Goal: Navigation & Orientation: Find specific page/section

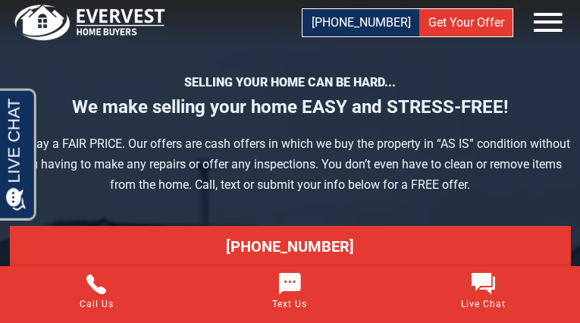
scroll to position [5767, 0]
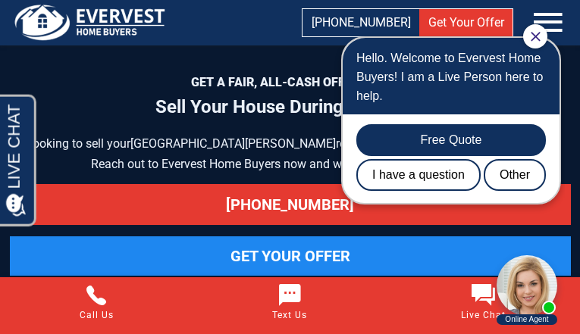
scroll to position [6517, 0]
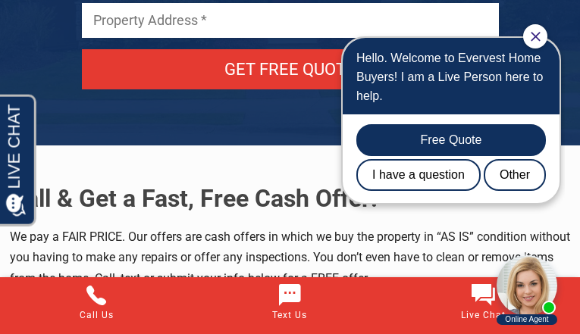
scroll to position [7953, 0]
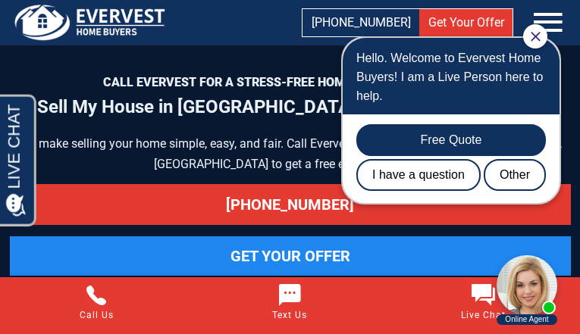
scroll to position [7363, 0]
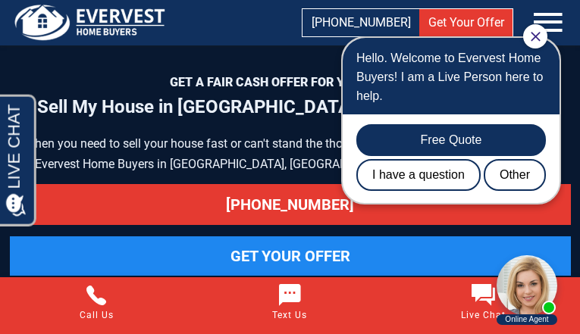
scroll to position [7384, 0]
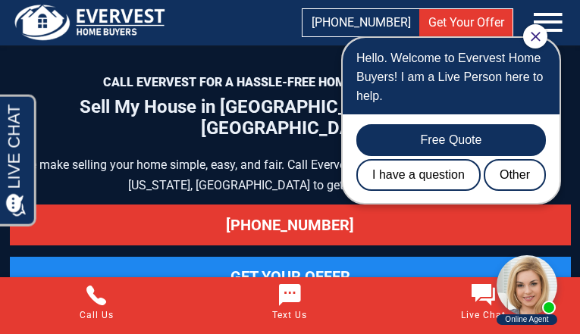
scroll to position [7446, 0]
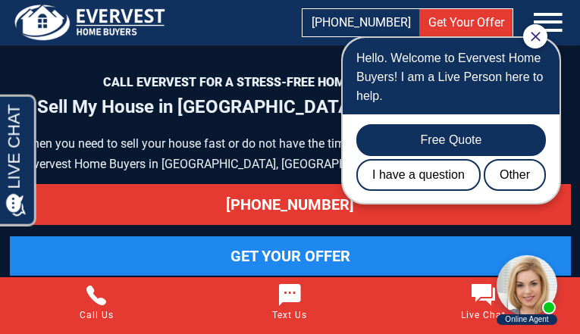
scroll to position [7932, 0]
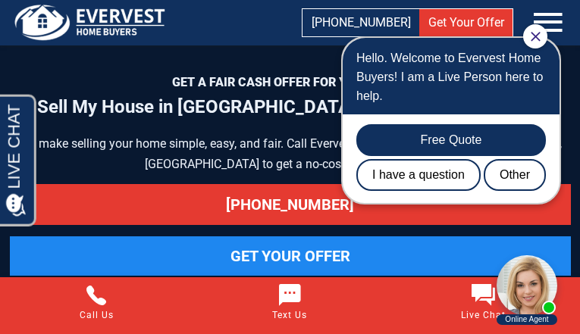
scroll to position [7446, 0]
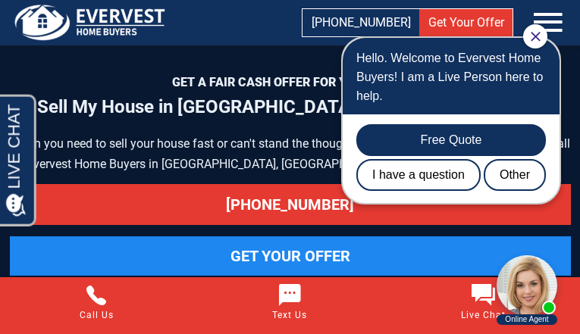
scroll to position [7405, 0]
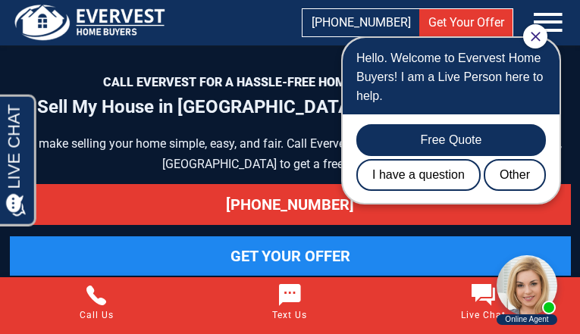
scroll to position [7993, 0]
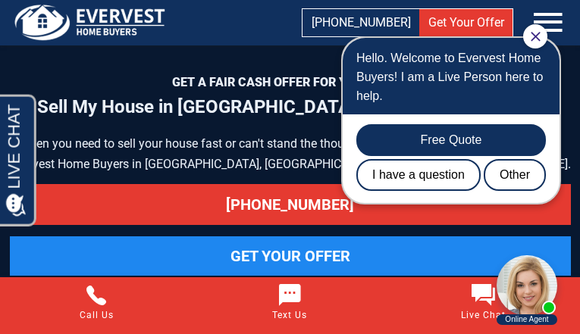
scroll to position [7993, 0]
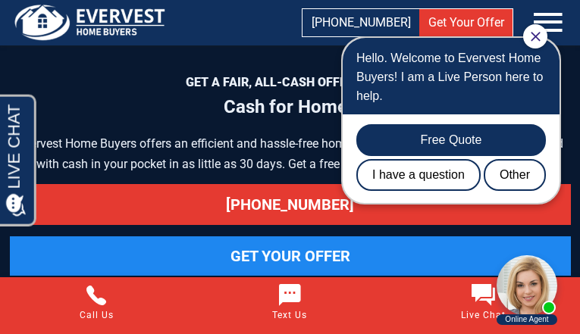
scroll to position [6253, 0]
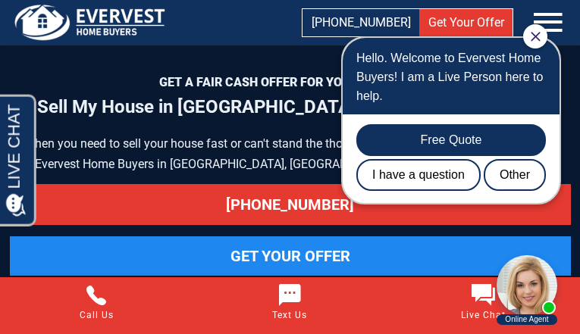
scroll to position [7993, 0]
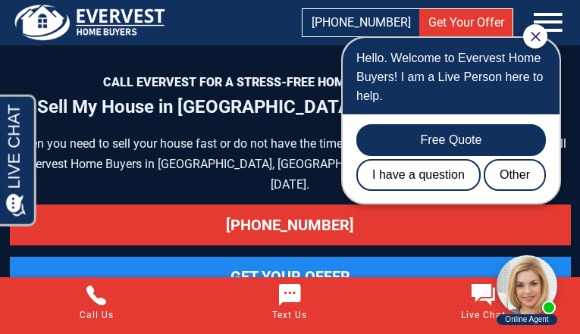
scroll to position [7426, 0]
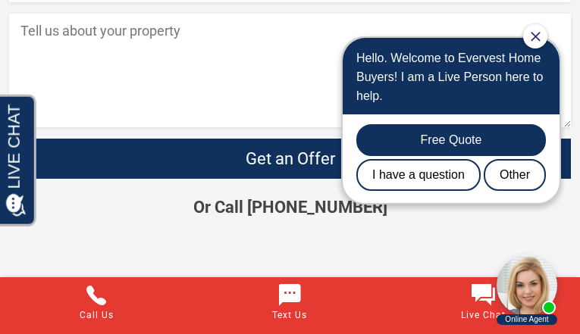
scroll to position [5445, 0]
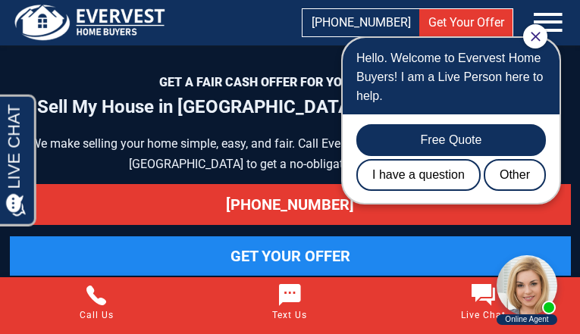
scroll to position [7322, 0]
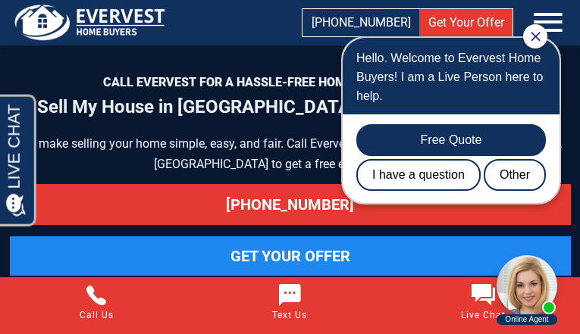
scroll to position [8078, 0]
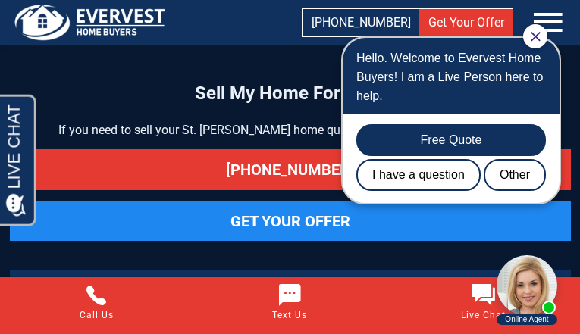
scroll to position [7202, 0]
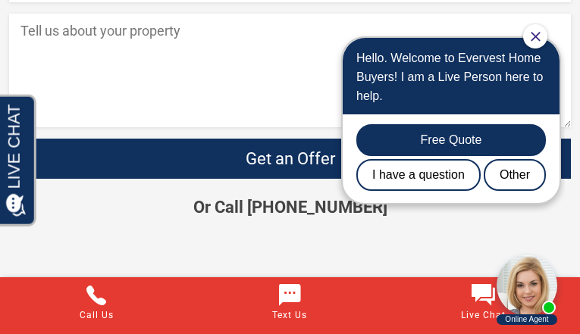
scroll to position [2913, 0]
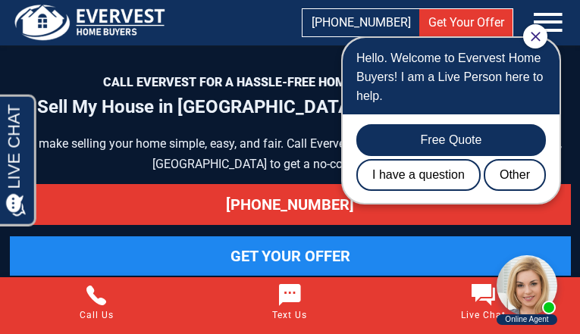
scroll to position [7384, 0]
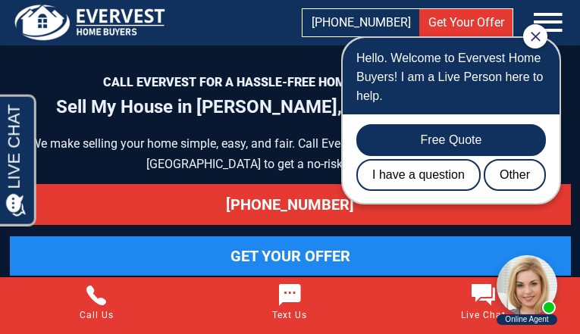
scroll to position [8015, 0]
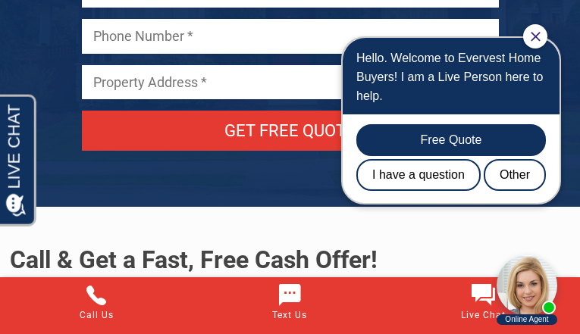
scroll to position [7973, 0]
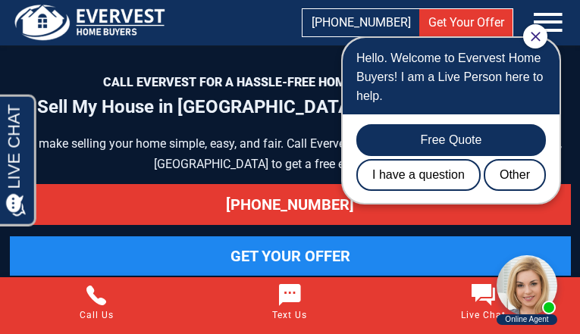
scroll to position [7405, 0]
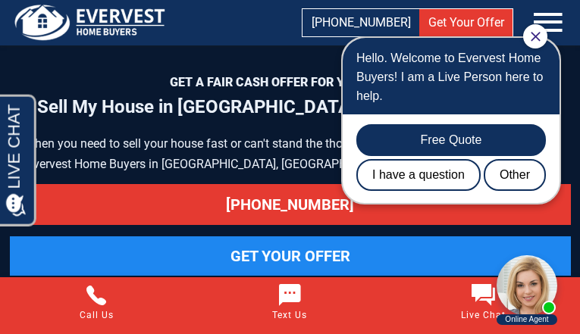
scroll to position [7384, 0]
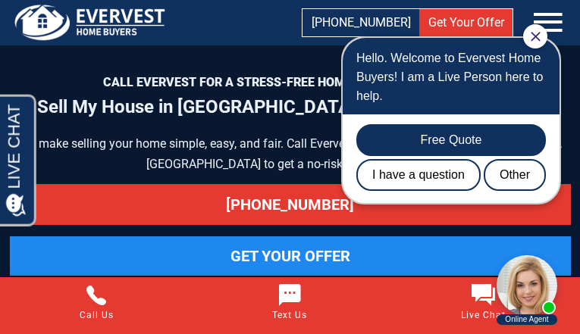
scroll to position [7426, 0]
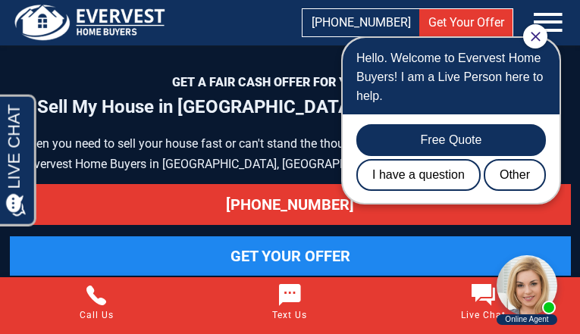
scroll to position [8015, 0]
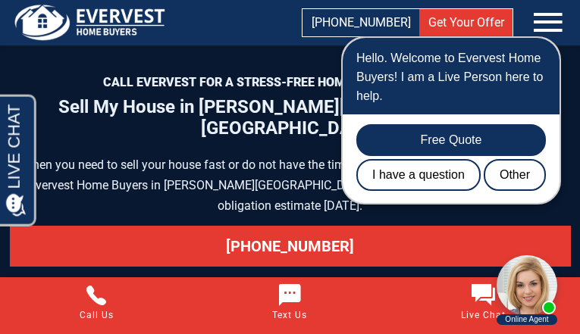
scroll to position [8035, 0]
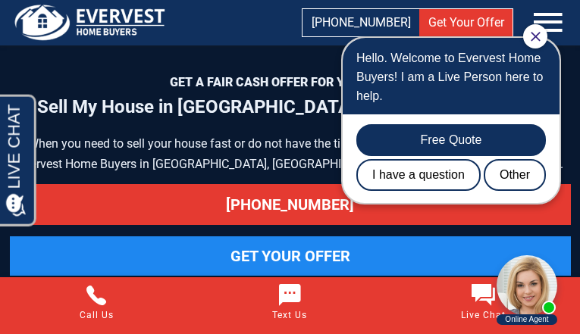
scroll to position [7384, 0]
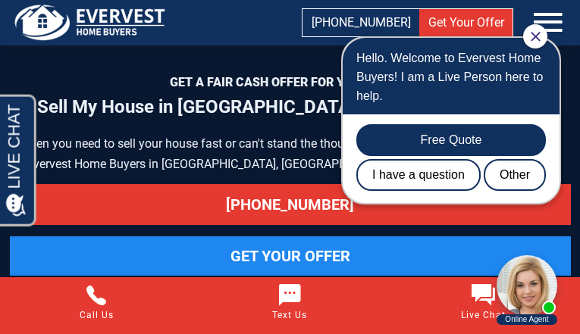
scroll to position [7993, 0]
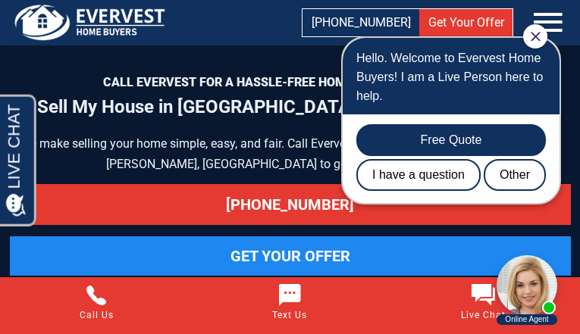
scroll to position [8035, 0]
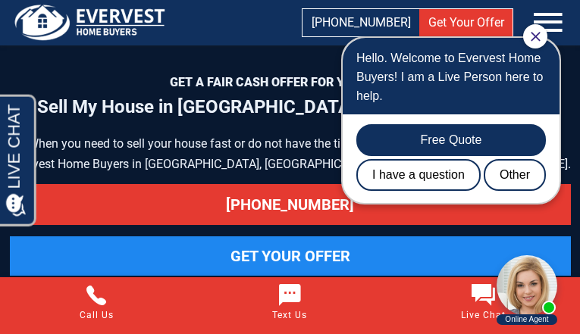
scroll to position [7384, 0]
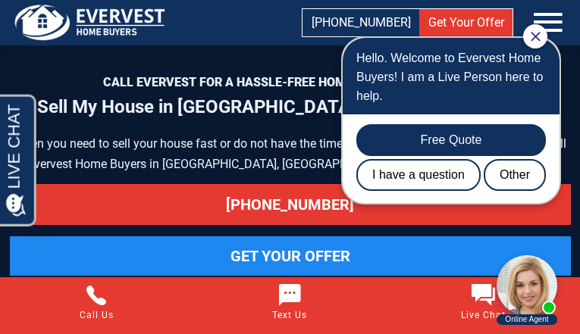
scroll to position [7363, 0]
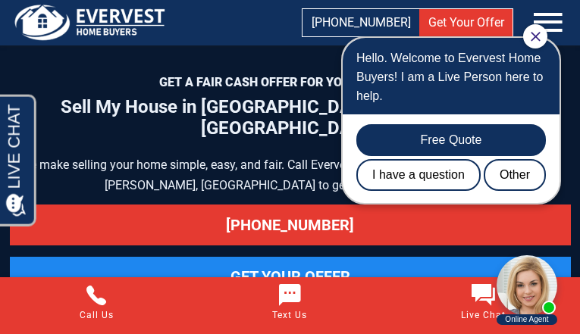
scroll to position [8015, 0]
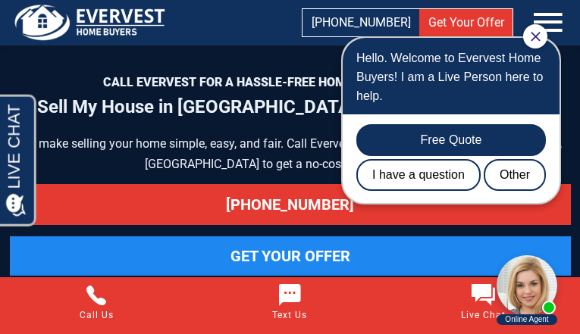
scroll to position [8015, 0]
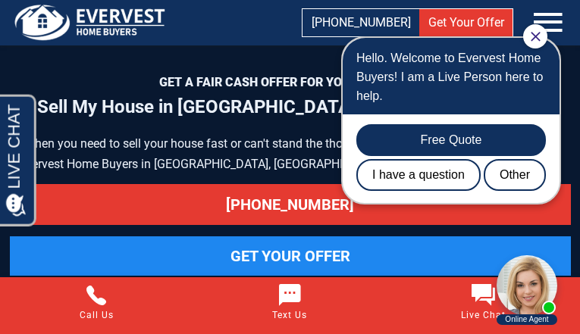
scroll to position [7405, 0]
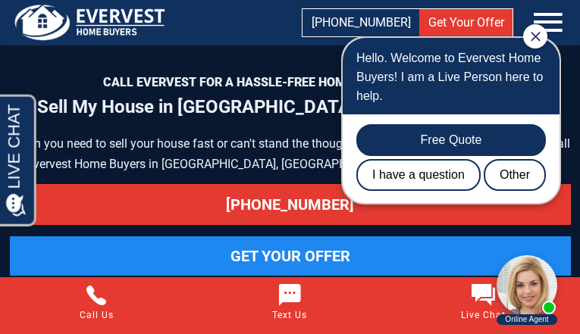
scroll to position [8056, 0]
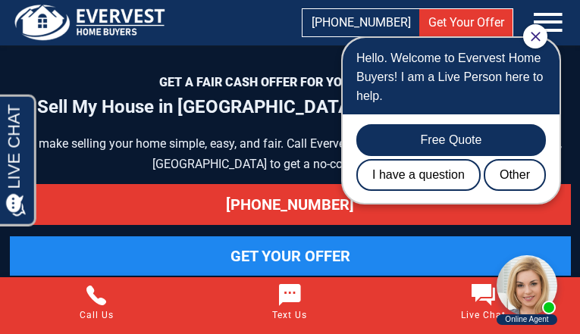
scroll to position [7384, 0]
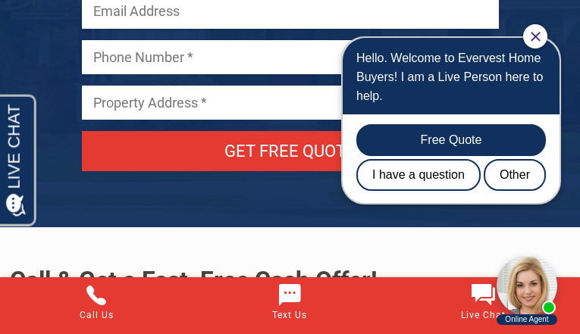
scroll to position [7973, 0]
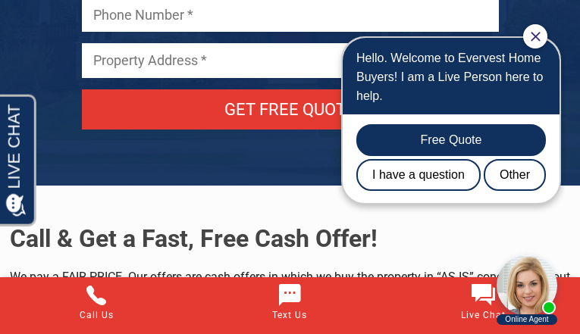
scroll to position [7653, 0]
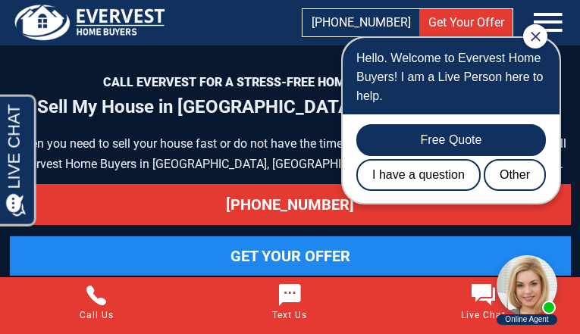
scroll to position [7363, 0]
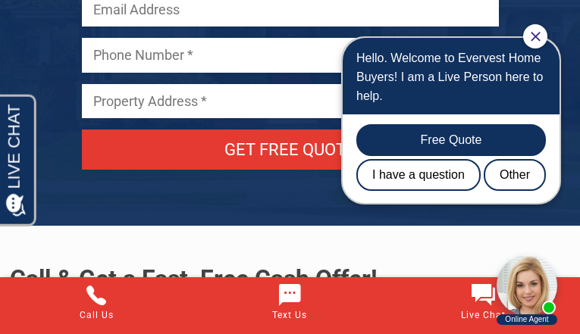
scroll to position [9063, 0]
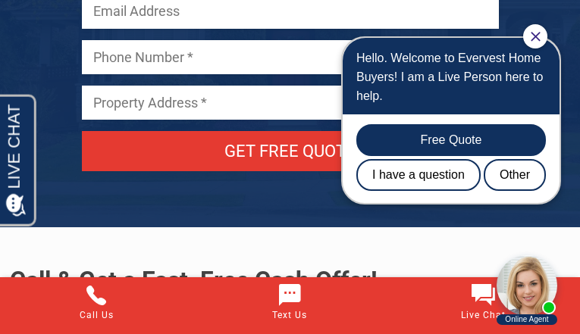
scroll to position [7973, 0]
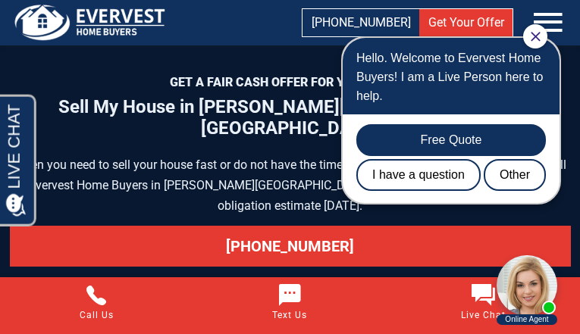
scroll to position [7405, 0]
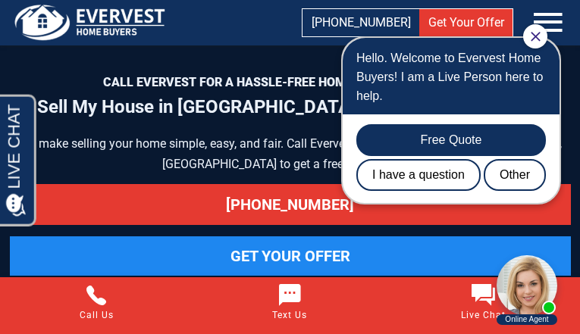
scroll to position [7993, 0]
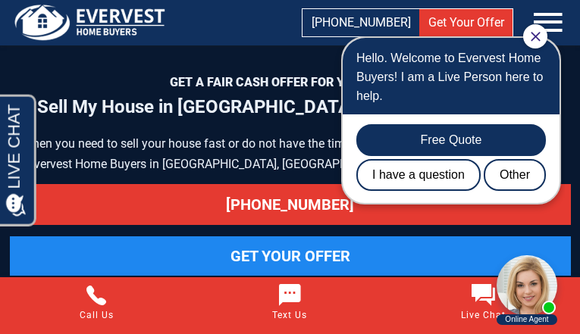
scroll to position [8056, 0]
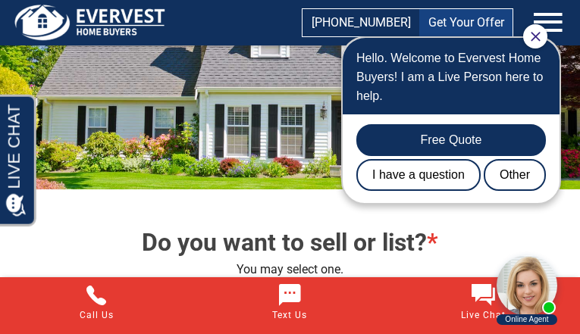
scroll to position [2600, 0]
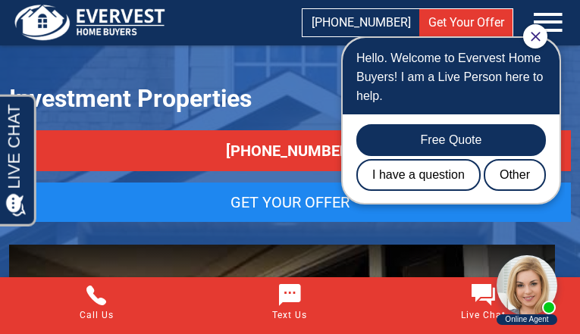
scroll to position [8064, 0]
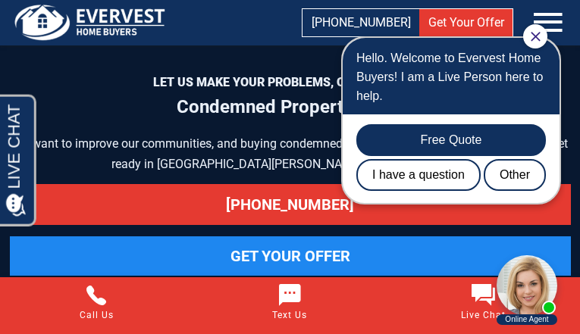
scroll to position [7997, 0]
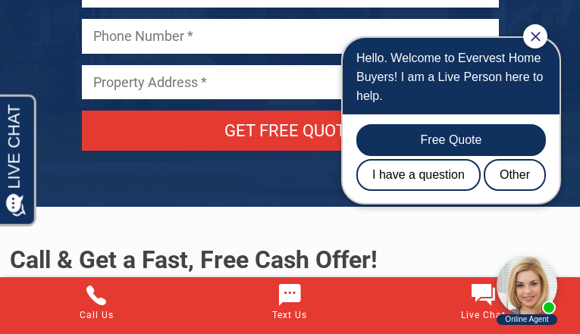
scroll to position [7343, 0]
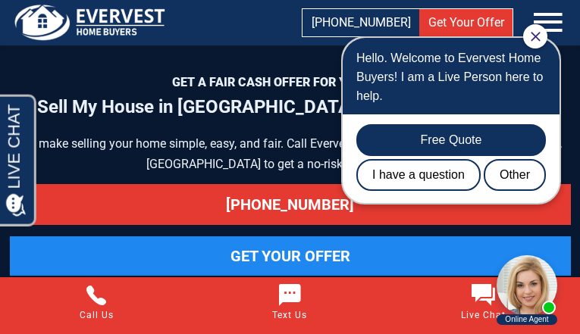
scroll to position [7363, 0]
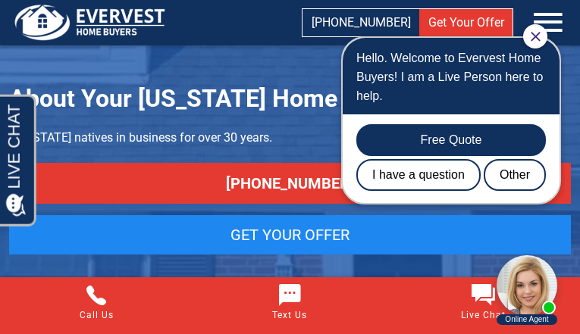
scroll to position [2363, 0]
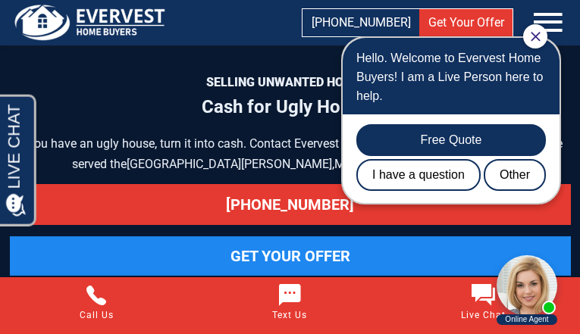
scroll to position [7624, 0]
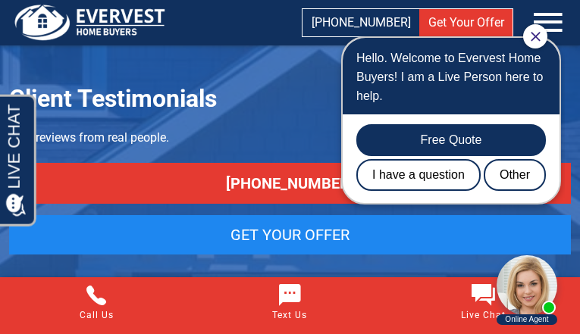
scroll to position [6585, 0]
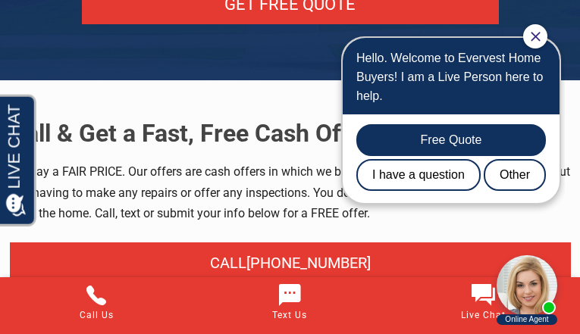
scroll to position [7365, 0]
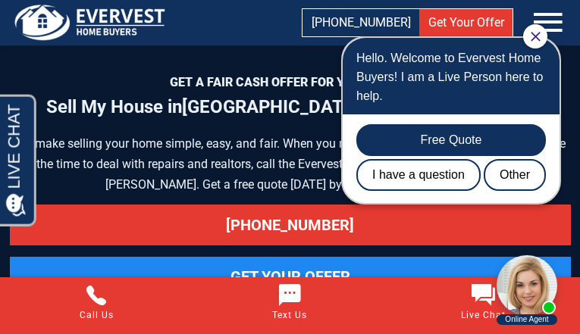
scroll to position [7116, 0]
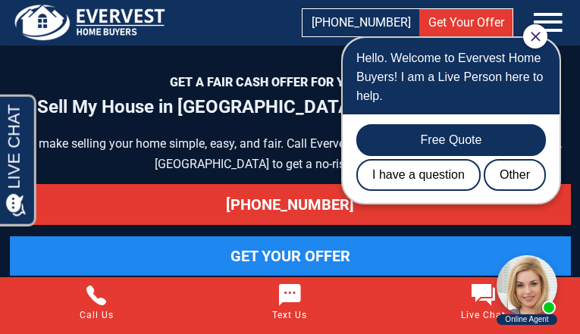
scroll to position [7384, 0]
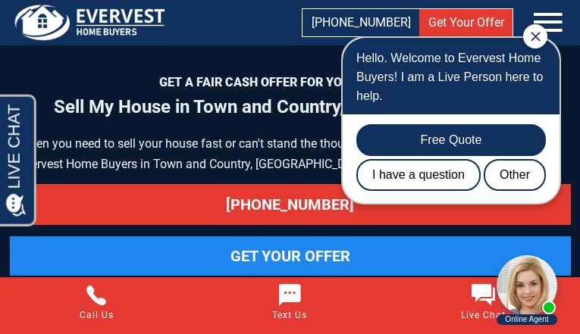
scroll to position [8078, 0]
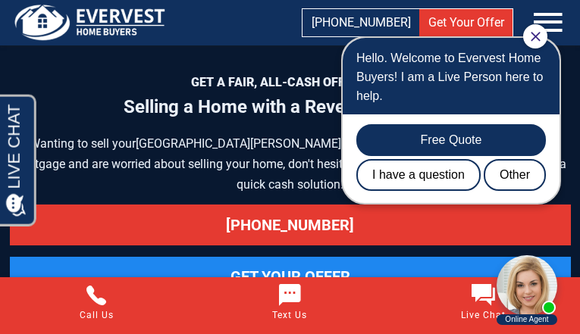
scroll to position [6622, 0]
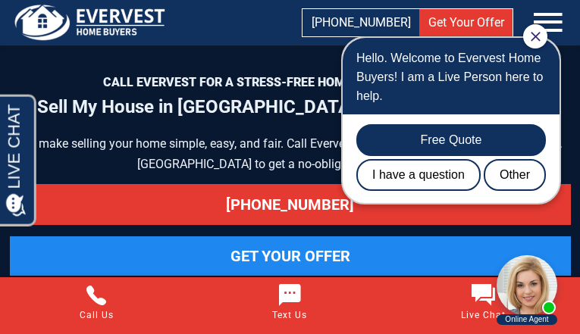
scroll to position [8015, 0]
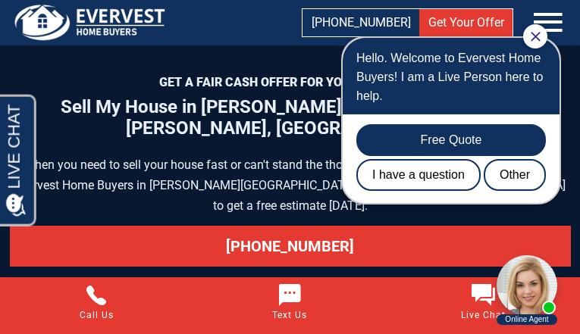
scroll to position [8015, 0]
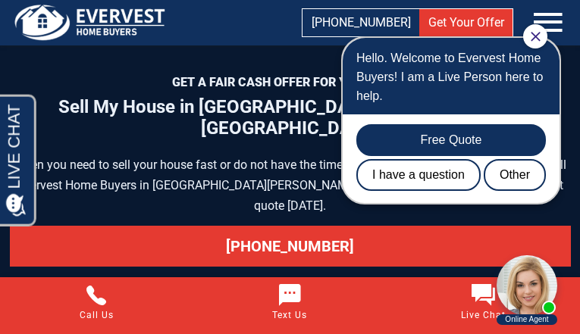
scroll to position [7993, 0]
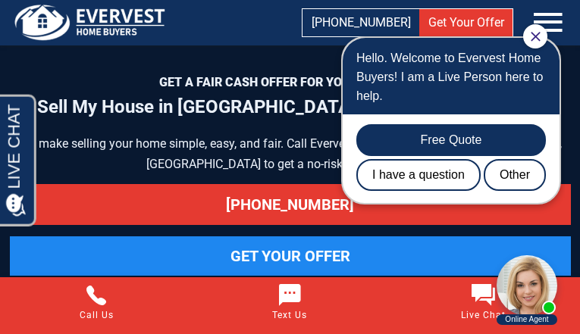
scroll to position [7993, 0]
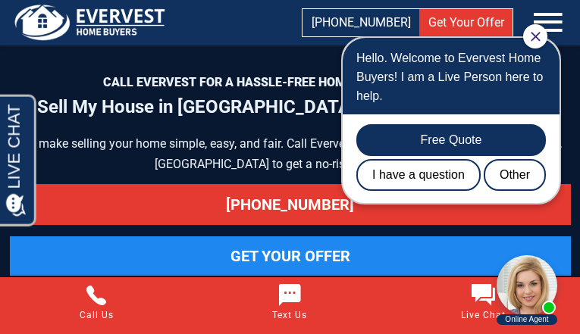
scroll to position [7385, 0]
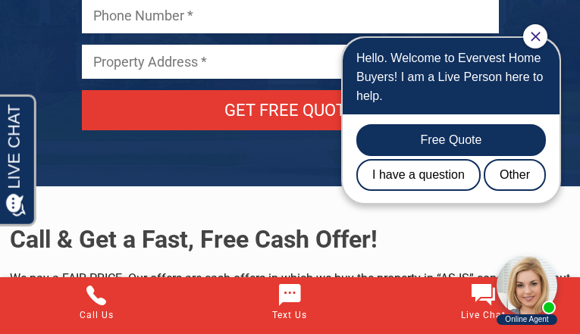
scroll to position [7973, 0]
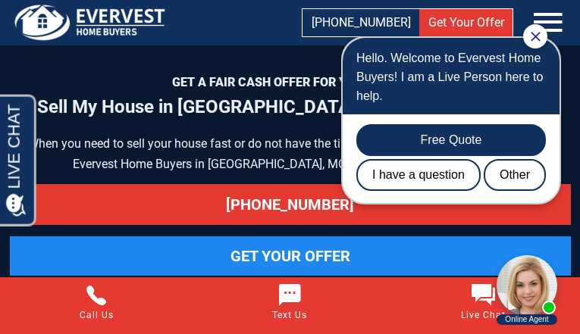
scroll to position [7405, 0]
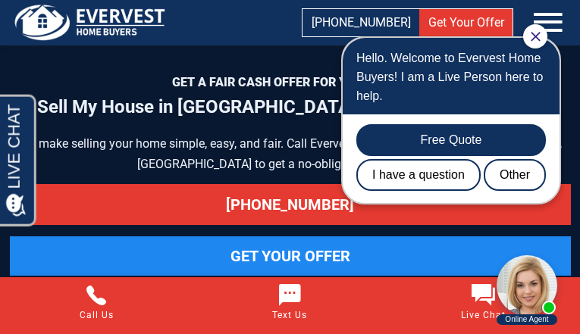
scroll to position [7363, 0]
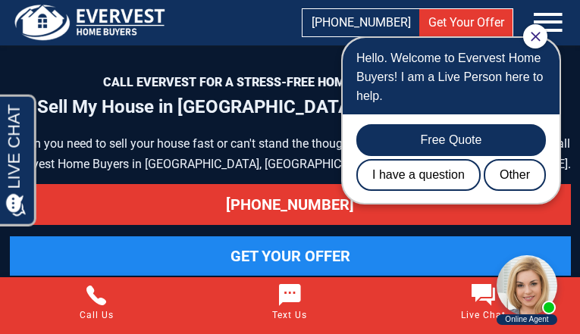
scroll to position [7384, 0]
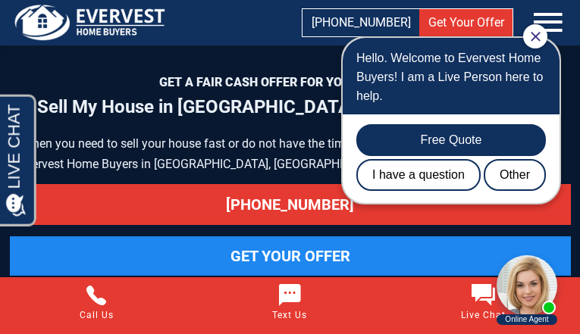
scroll to position [7426, 0]
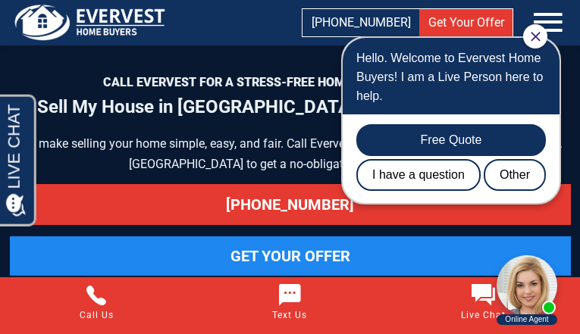
scroll to position [8057, 0]
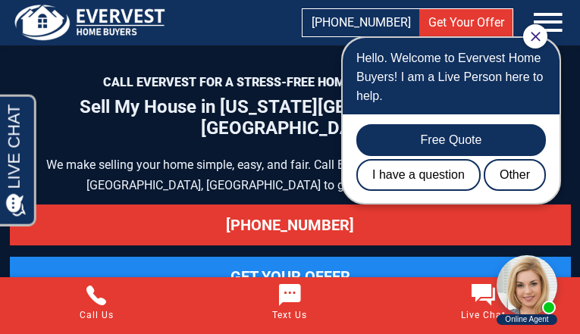
scroll to position [7405, 0]
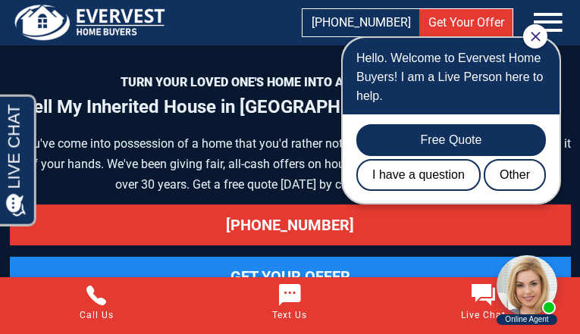
scroll to position [8363, 0]
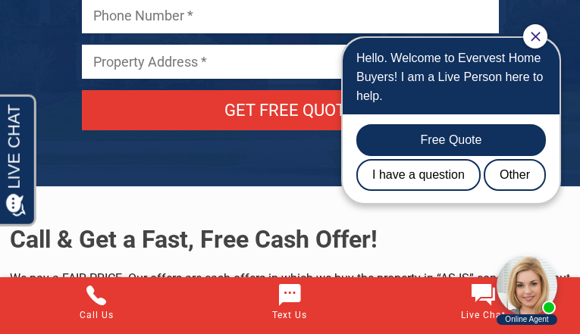
scroll to position [7973, 0]
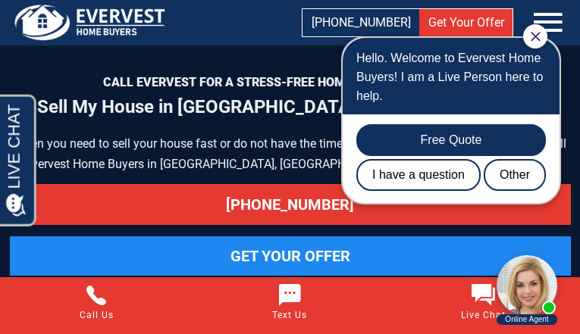
scroll to position [7365, 0]
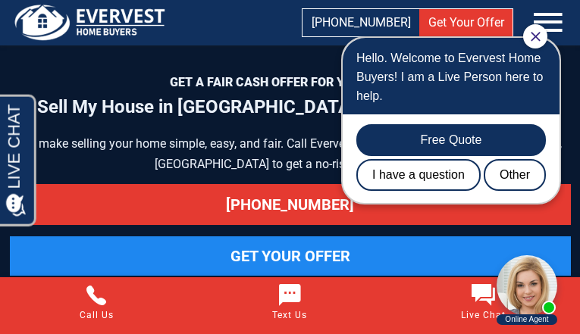
scroll to position [7384, 0]
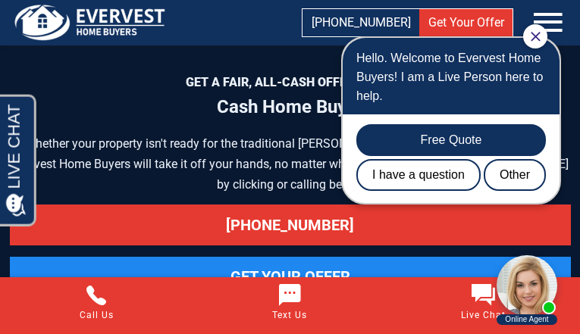
scroll to position [8290, 0]
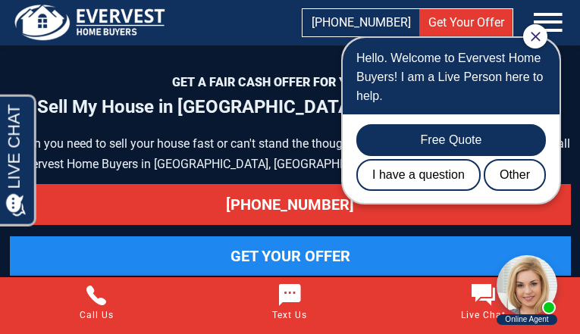
scroll to position [8121, 0]
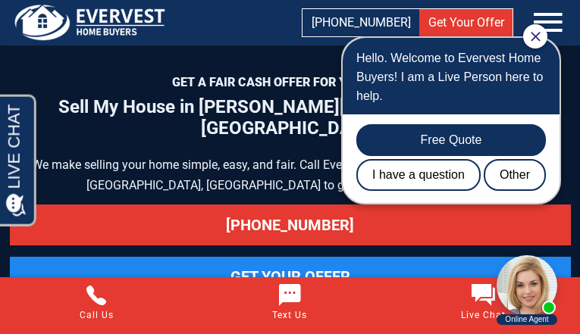
scroll to position [8140, 0]
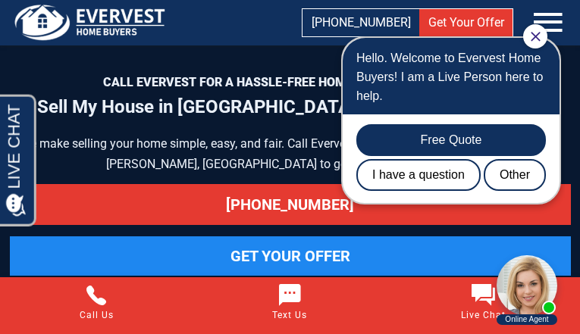
scroll to position [8015, 0]
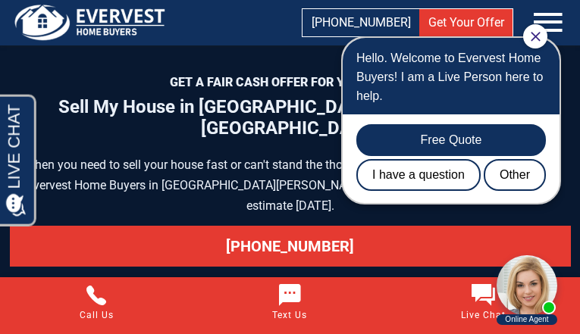
scroll to position [8056, 0]
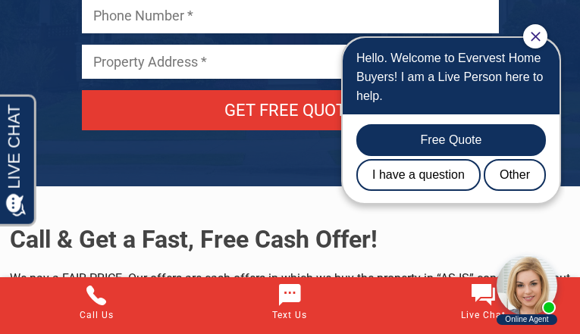
scroll to position [7343, 0]
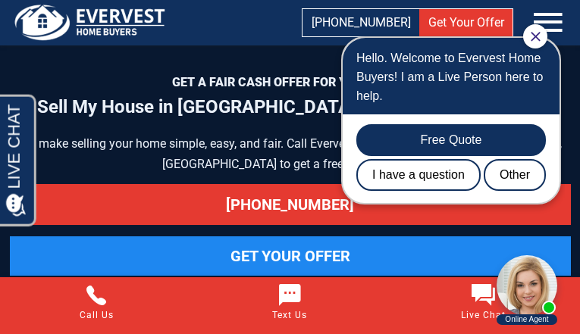
scroll to position [7953, 0]
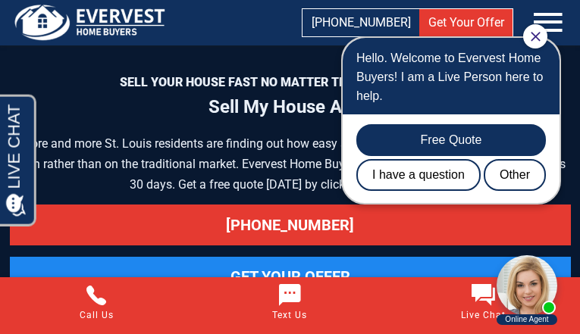
scroll to position [6156, 0]
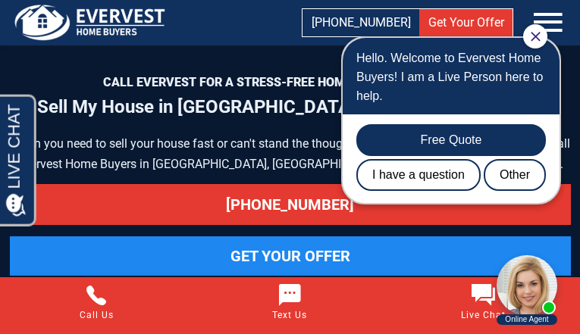
scroll to position [8015, 0]
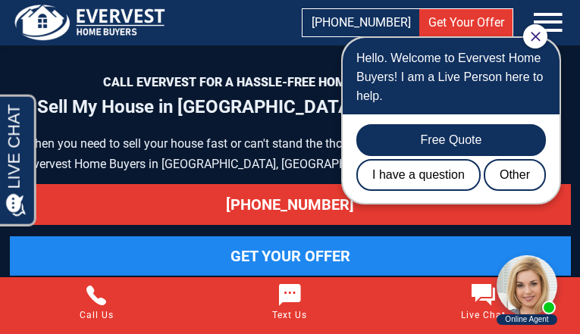
scroll to position [8015, 0]
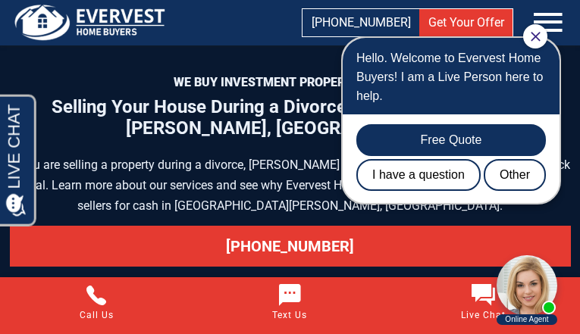
scroll to position [7405, 0]
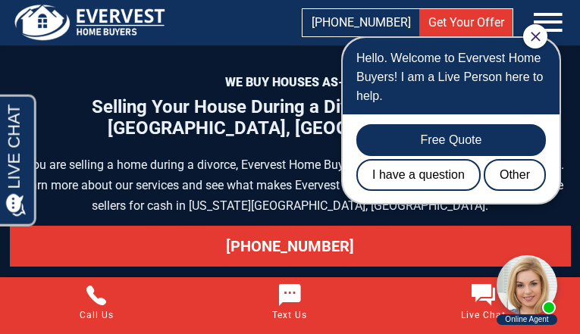
scroll to position [7406, 0]
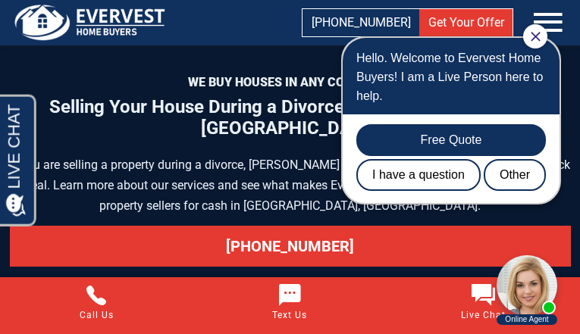
scroll to position [7384, 0]
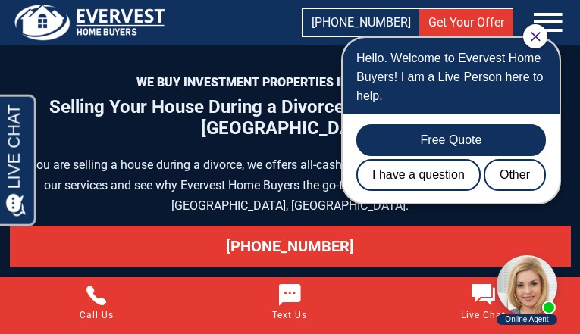
scroll to position [7405, 0]
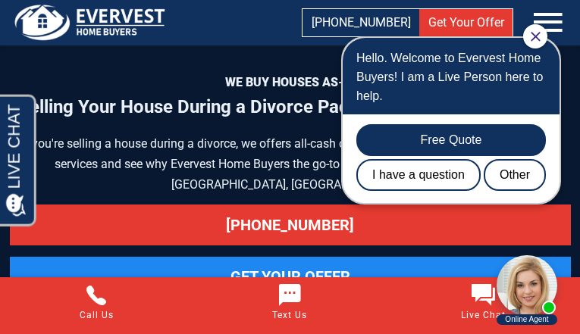
scroll to position [7405, 0]
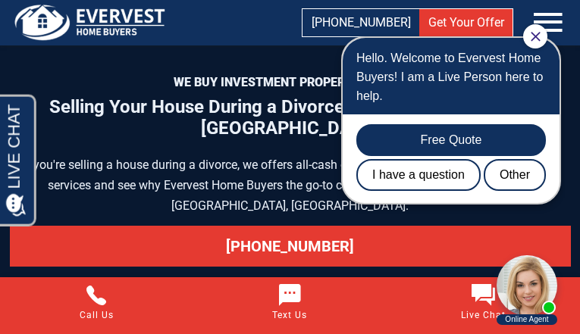
scroll to position [7405, 0]
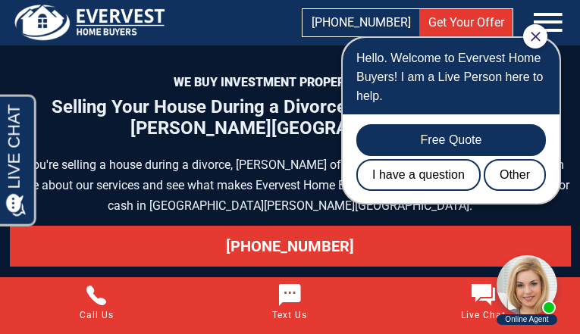
scroll to position [7384, 0]
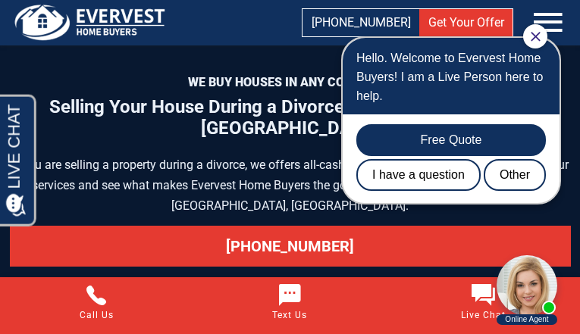
scroll to position [7384, 0]
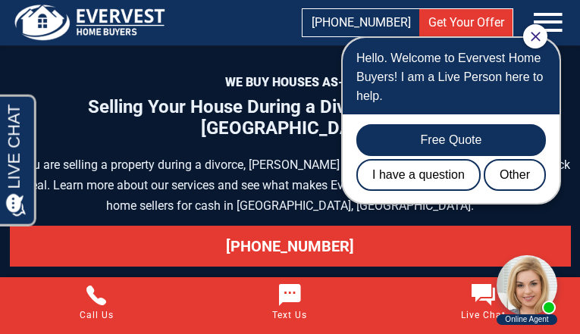
scroll to position [7425, 0]
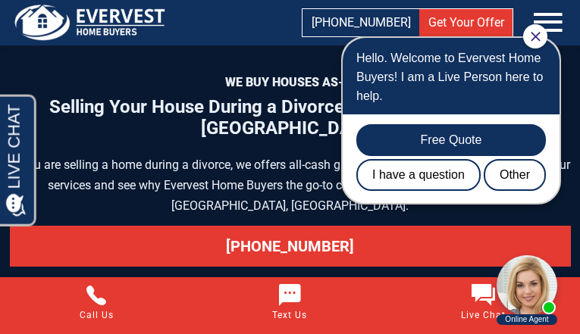
scroll to position [7363, 0]
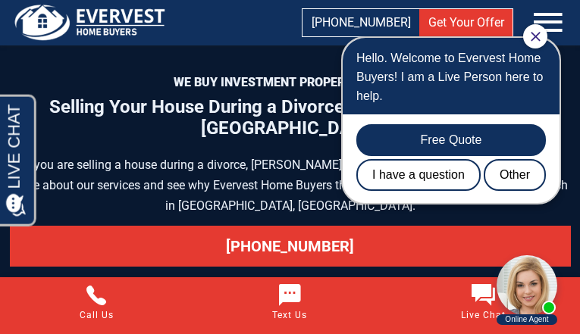
scroll to position [7405, 0]
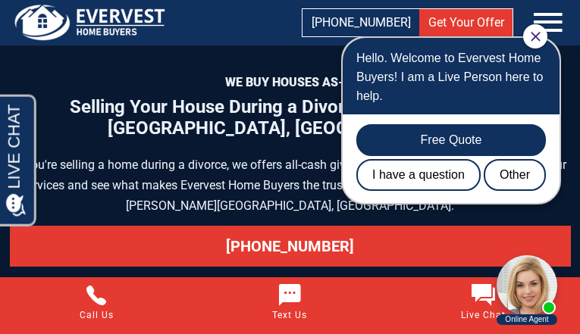
scroll to position [7426, 0]
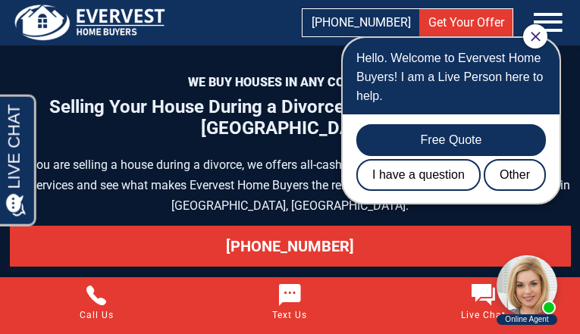
scroll to position [7426, 0]
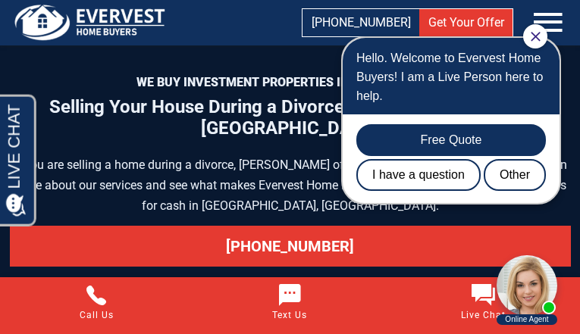
scroll to position [7384, 0]
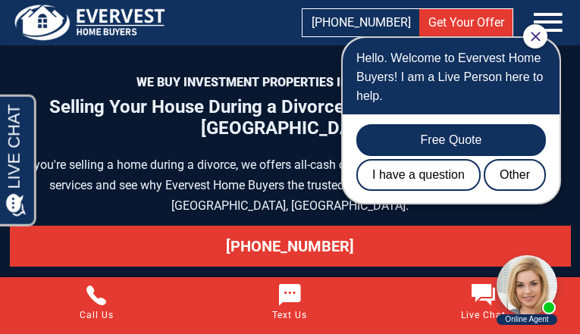
scroll to position [7384, 0]
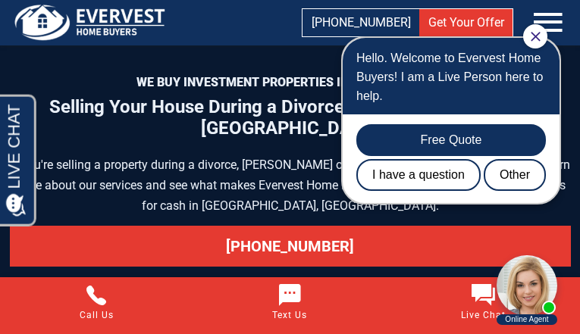
scroll to position [7425, 0]
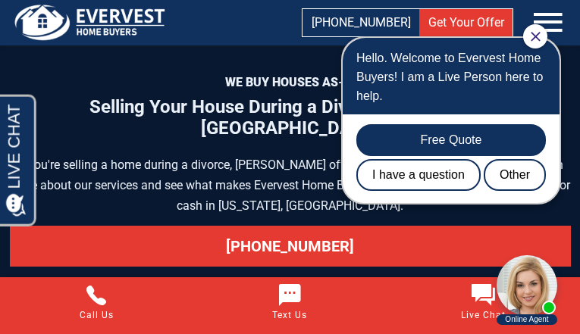
scroll to position [7425, 0]
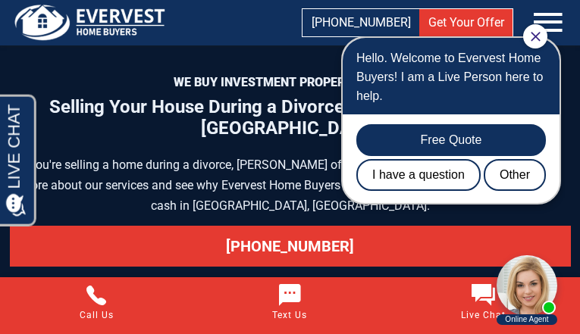
scroll to position [7405, 0]
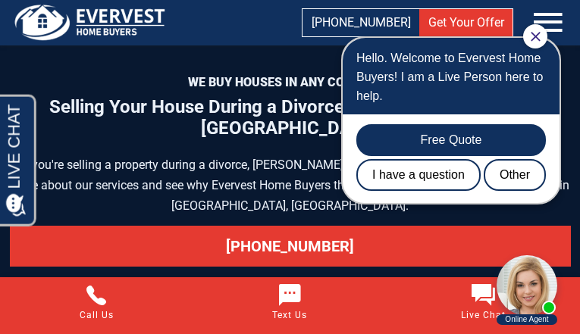
scroll to position [7405, 0]
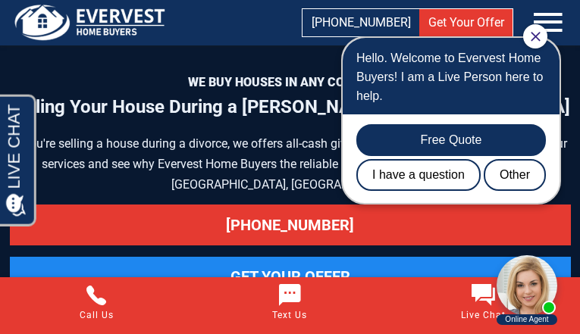
scroll to position [7405, 0]
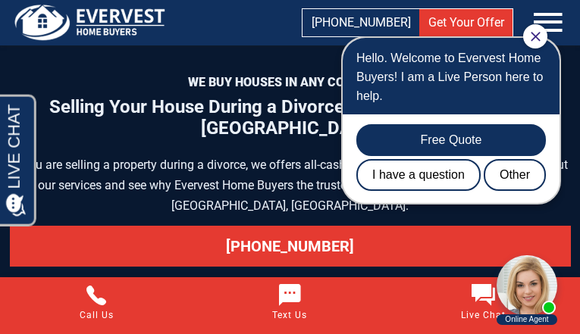
scroll to position [7405, 0]
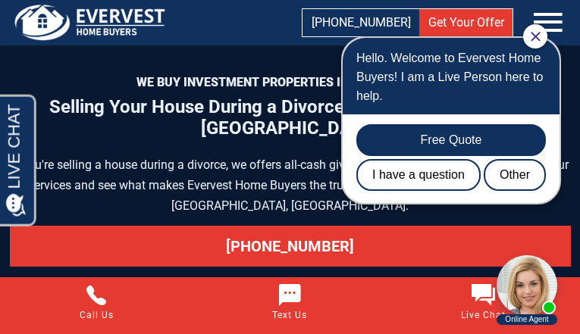
scroll to position [7405, 0]
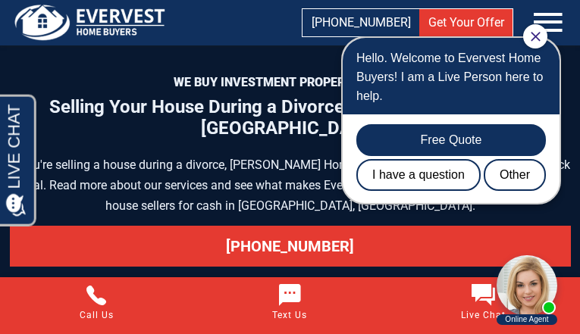
scroll to position [7426, 0]
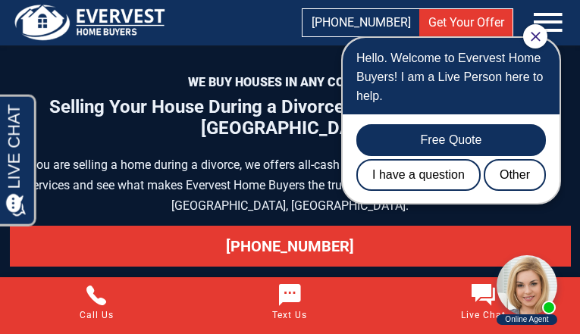
scroll to position [7406, 0]
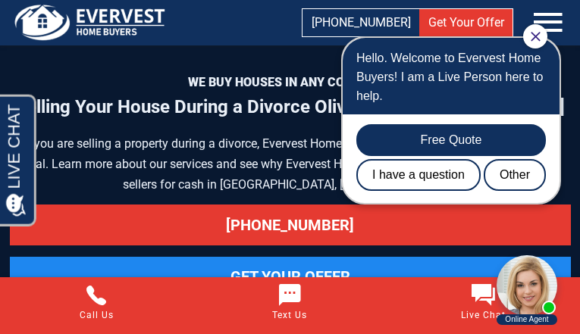
scroll to position [7385, 0]
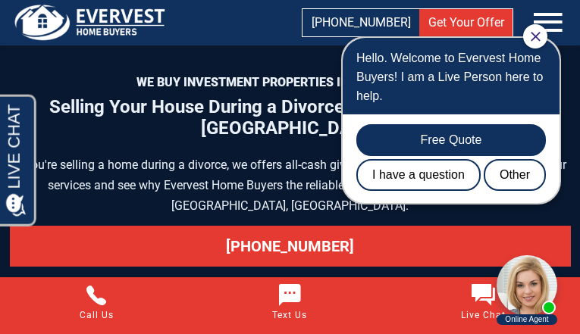
scroll to position [7405, 0]
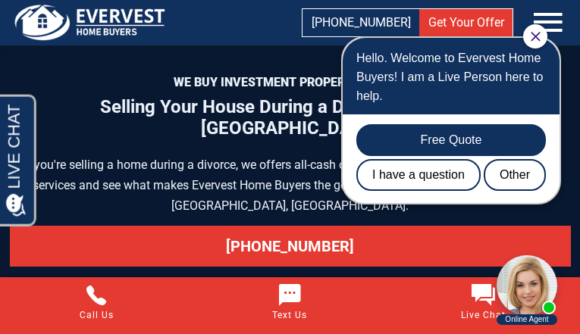
scroll to position [7384, 0]
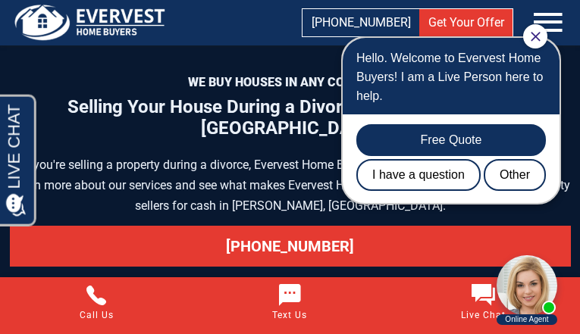
scroll to position [7384, 0]
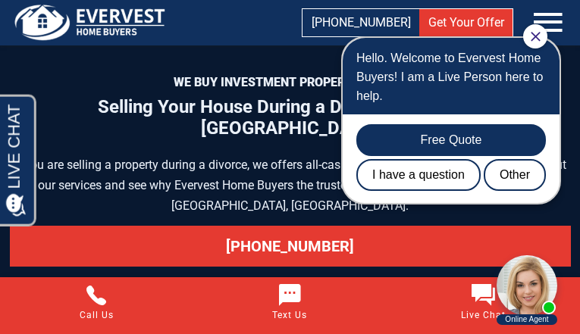
scroll to position [7405, 0]
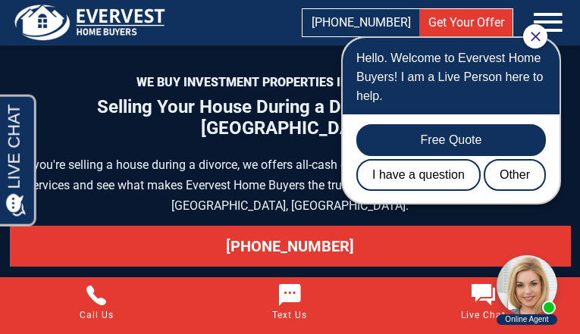
scroll to position [7405, 0]
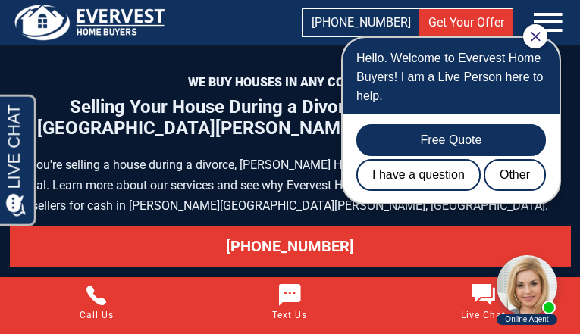
scroll to position [7426, 0]
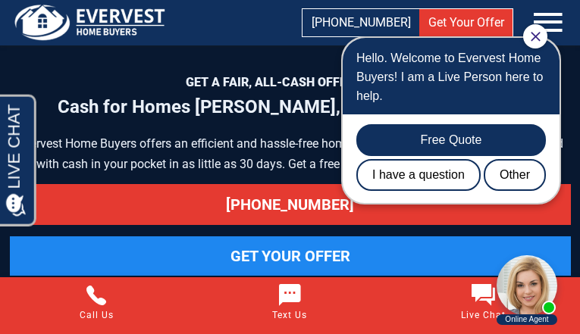
scroll to position [7197, 0]
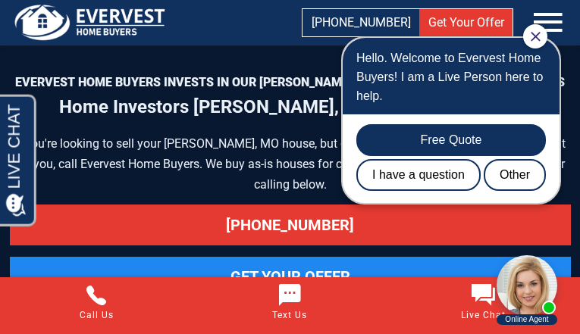
scroll to position [8347, 0]
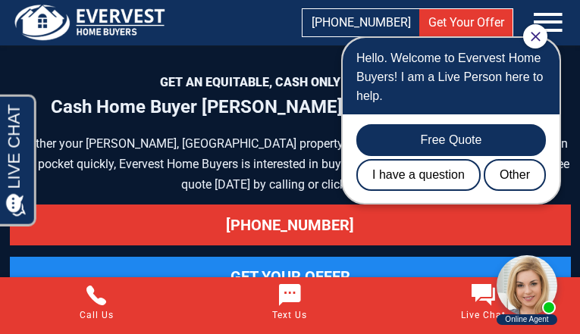
scroll to position [9001, 0]
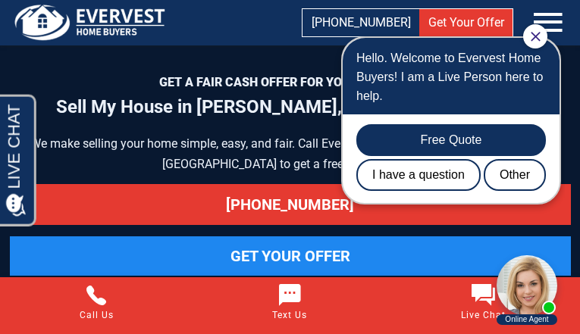
scroll to position [8035, 0]
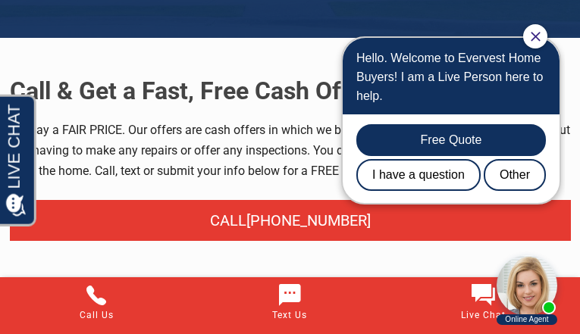
scroll to position [6886, 0]
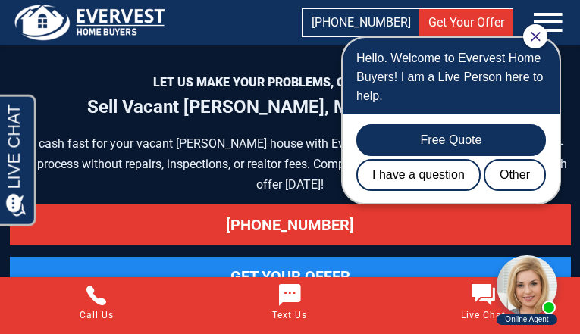
scroll to position [7503, 0]
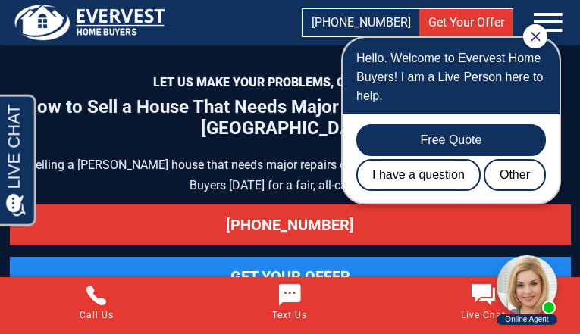
scroll to position [8636, 0]
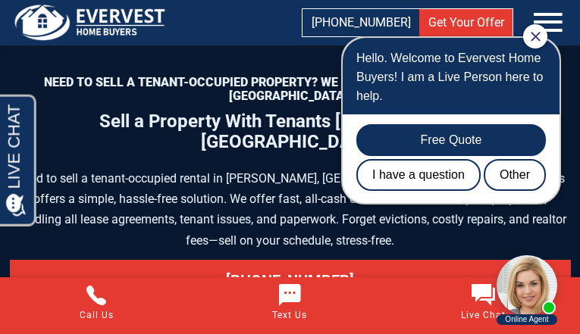
scroll to position [7369, 0]
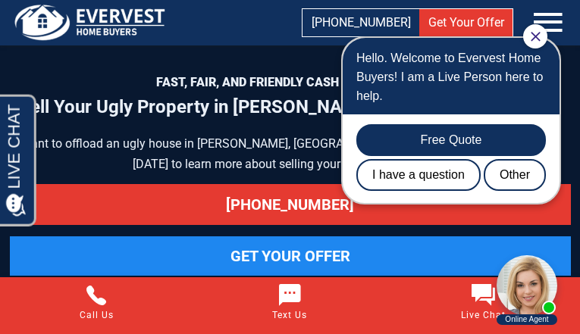
scroll to position [8433, 0]
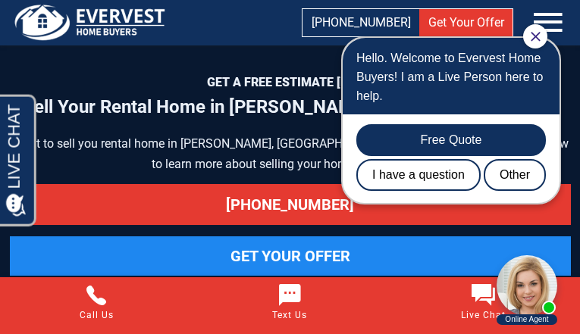
scroll to position [7396, 0]
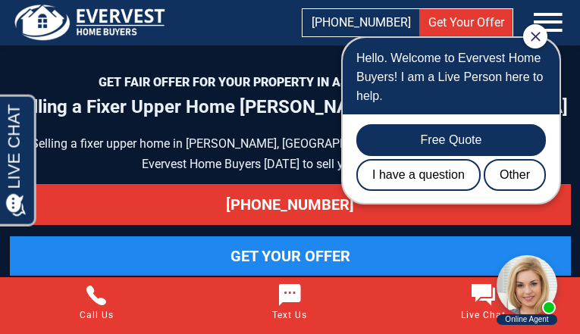
scroll to position [7343, 0]
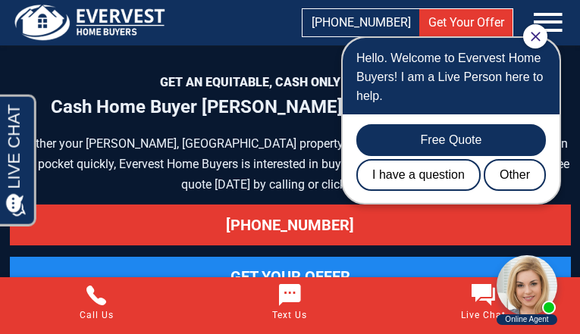
scroll to position [9001, 0]
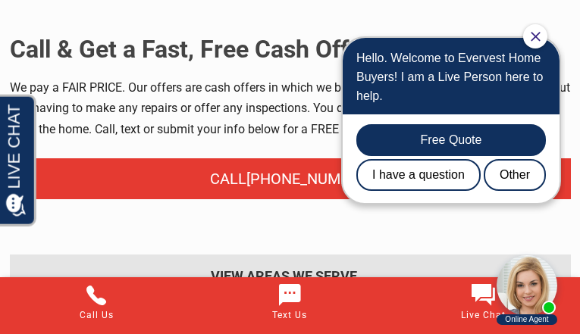
scroll to position [8112, 0]
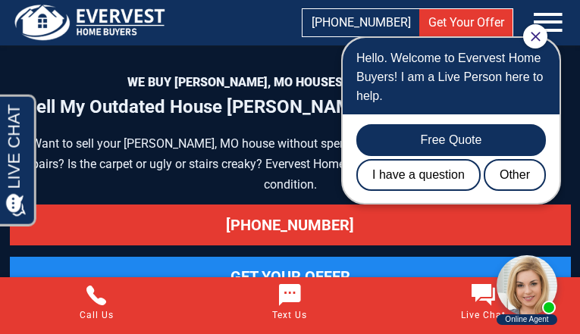
scroll to position [8166, 0]
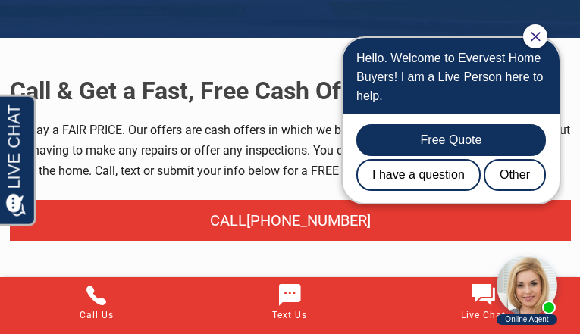
scroll to position [6886, 0]
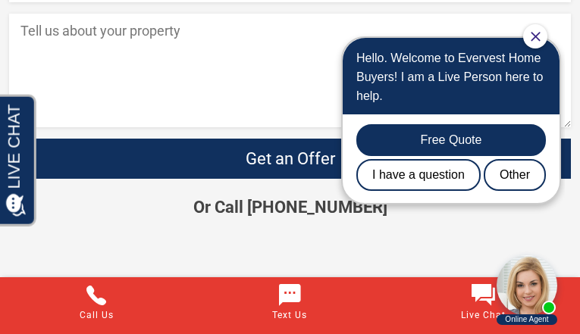
scroll to position [3330, 0]
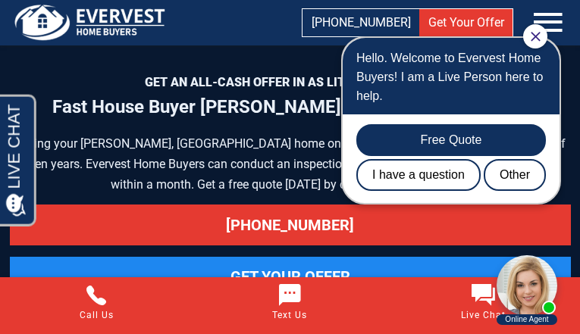
scroll to position [7140, 0]
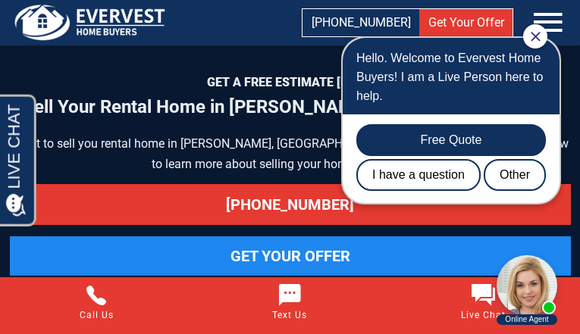
scroll to position [7396, 0]
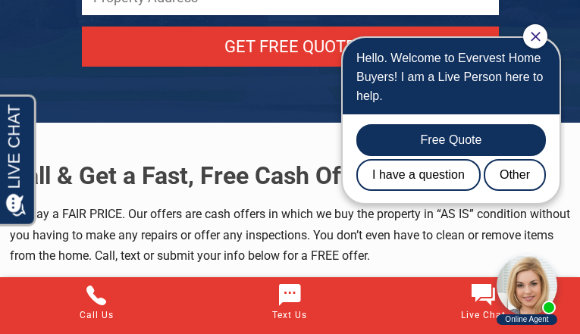
scroll to position [9119, 0]
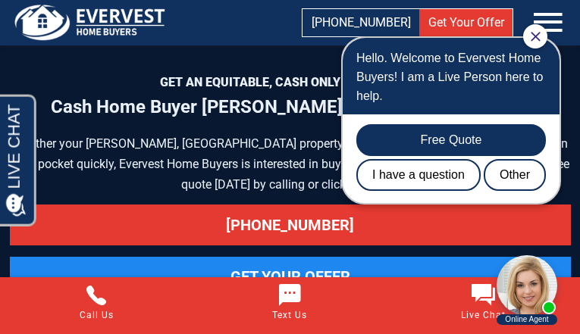
scroll to position [9001, 0]
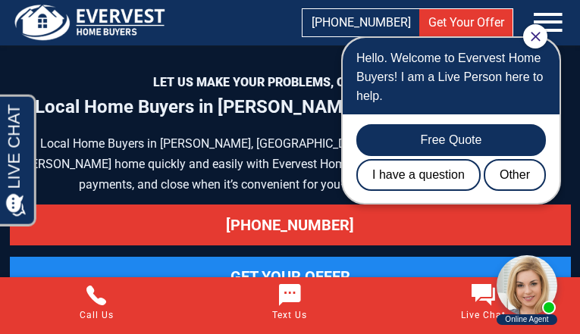
scroll to position [6377, 0]
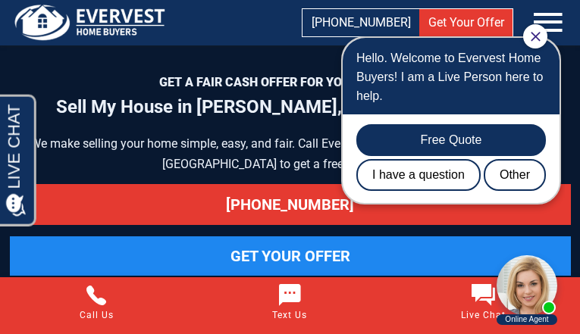
scroll to position [8035, 0]
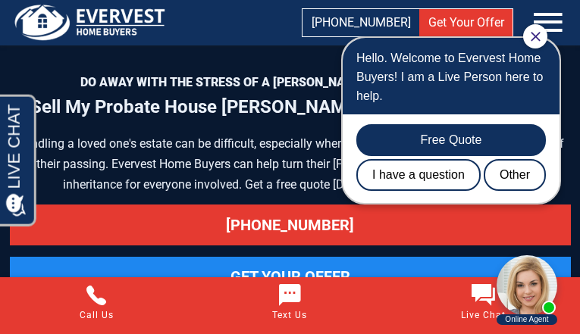
scroll to position [7567, 0]
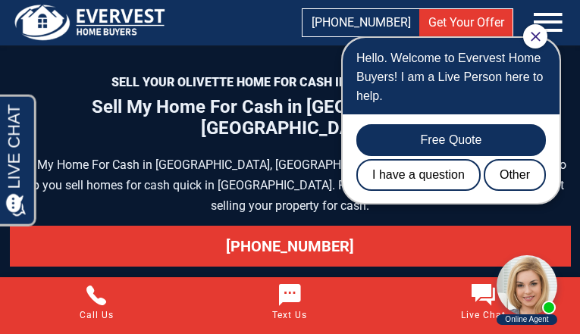
scroll to position [8013, 0]
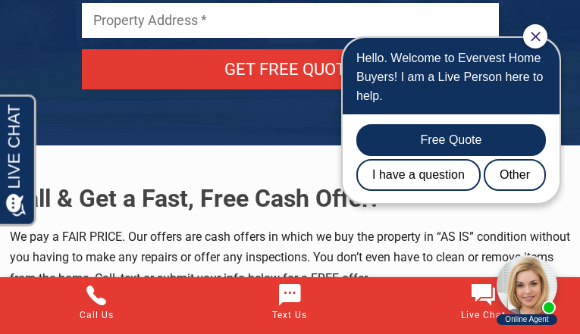
scroll to position [7953, 0]
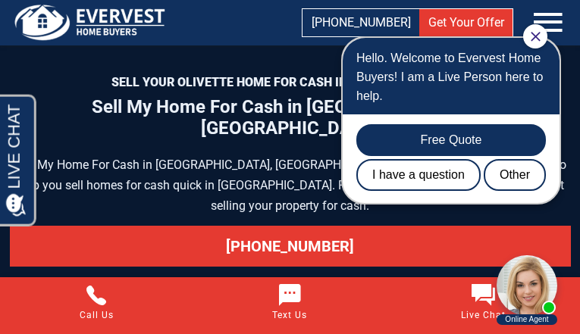
scroll to position [8013, 0]
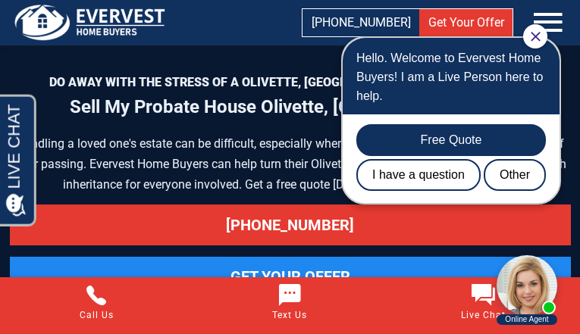
scroll to position [7547, 0]
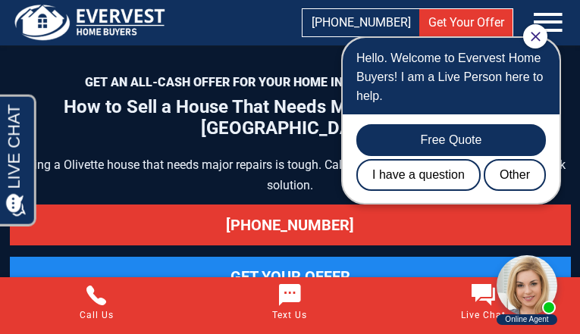
scroll to position [8490, 0]
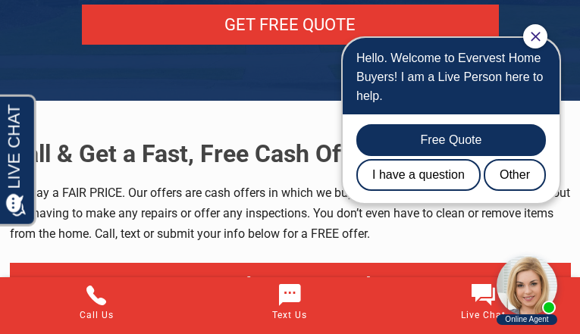
scroll to position [8772, 0]
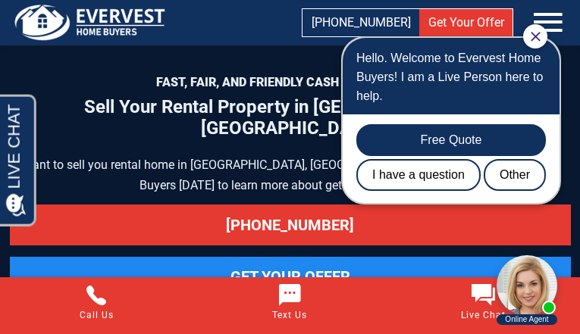
scroll to position [7377, 0]
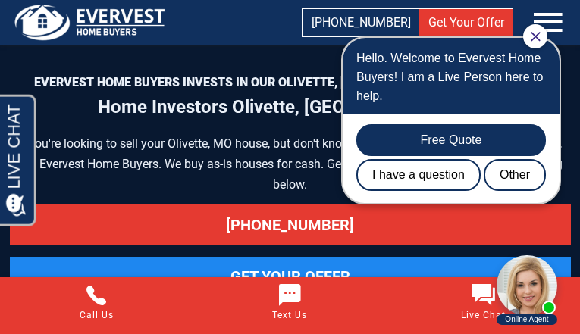
scroll to position [8327, 0]
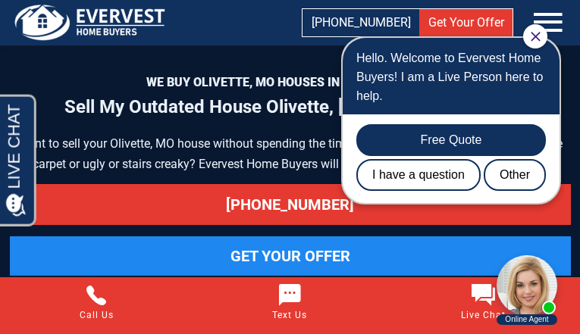
scroll to position [8201, 0]
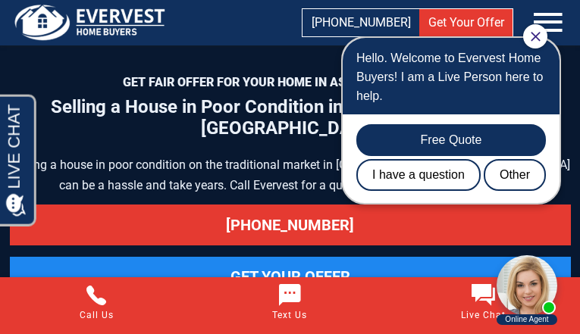
scroll to position [9075, 0]
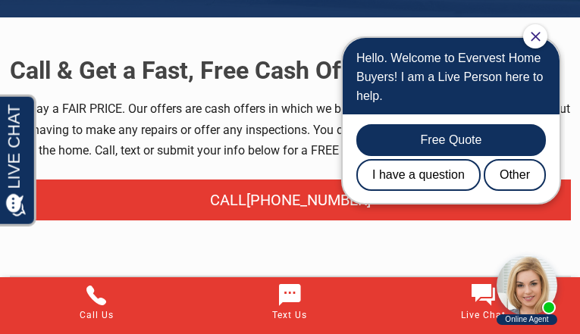
scroll to position [6866, 0]
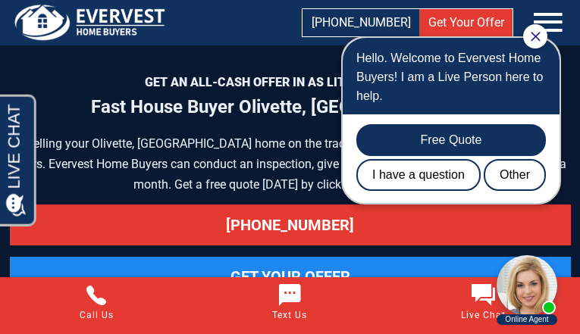
scroll to position [7079, 0]
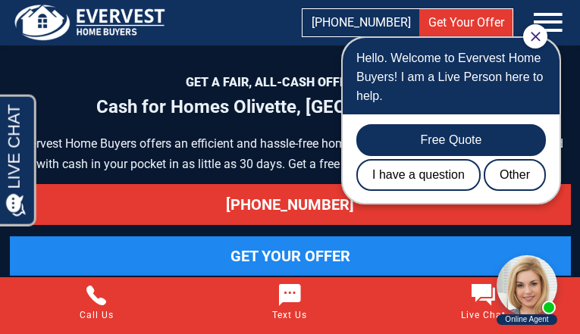
scroll to position [7219, 0]
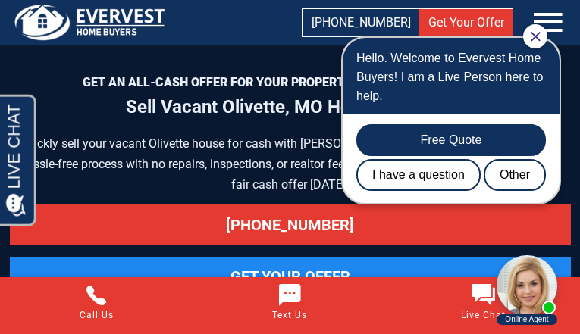
scroll to position [7485, 0]
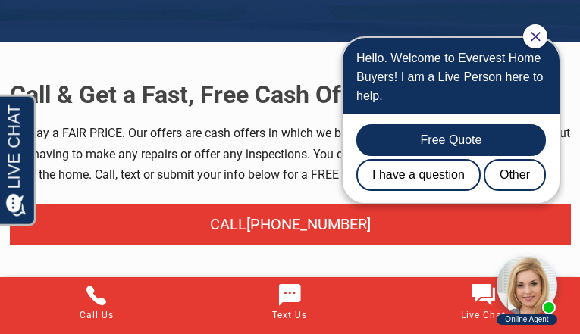
scroll to position [8049, 0]
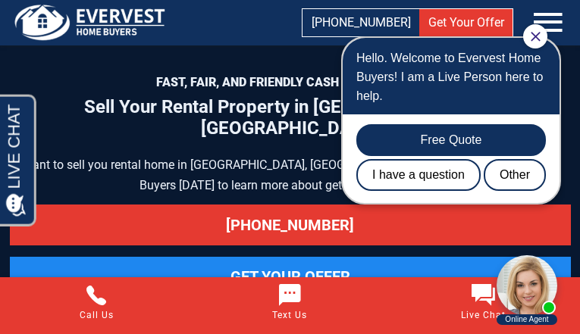
scroll to position [7377, 0]
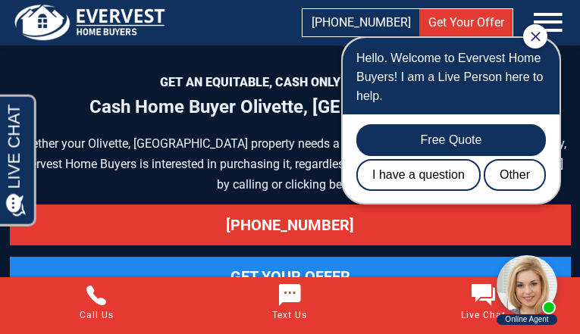
scroll to position [8886, 0]
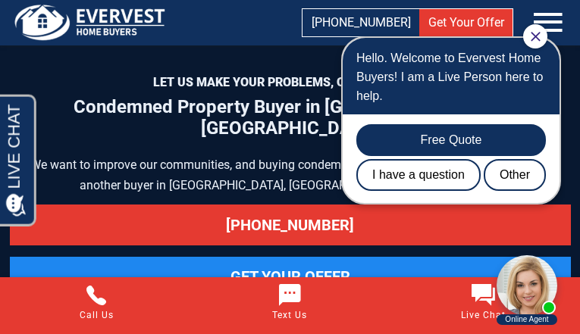
scroll to position [7941, 0]
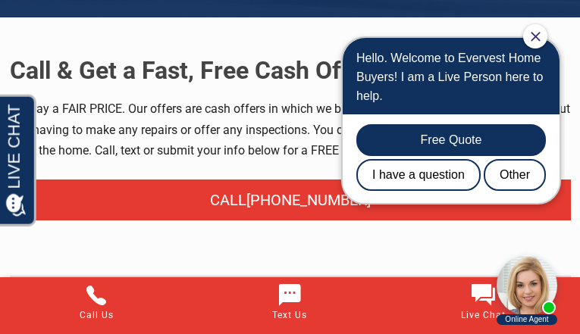
scroll to position [6866, 0]
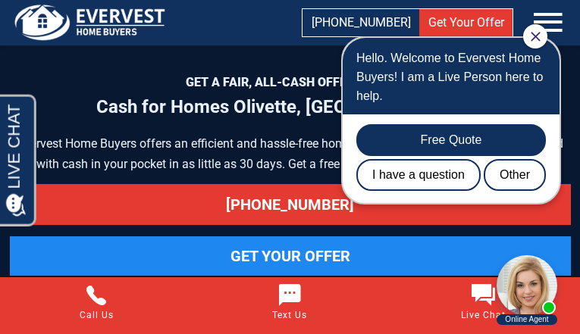
scroll to position [7219, 0]
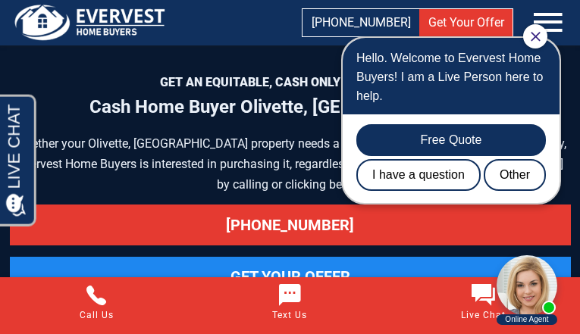
scroll to position [8886, 0]
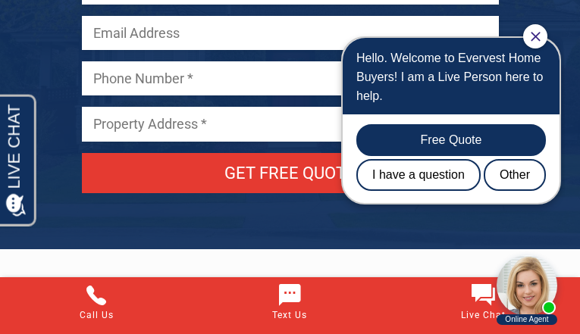
scroll to position [7263, 0]
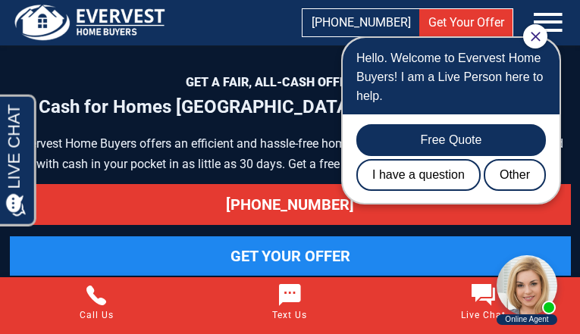
scroll to position [6629, 0]
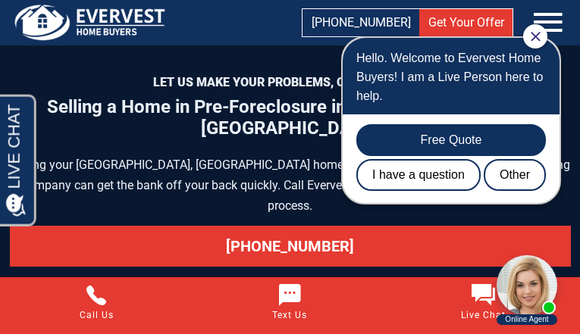
scroll to position [8286, 0]
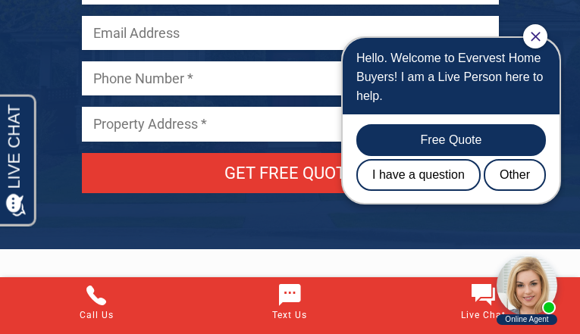
scroll to position [7263, 0]
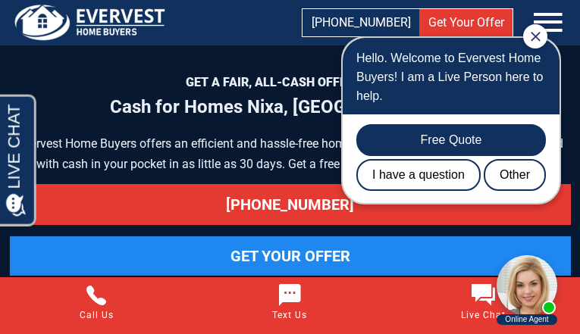
scroll to position [6609, 0]
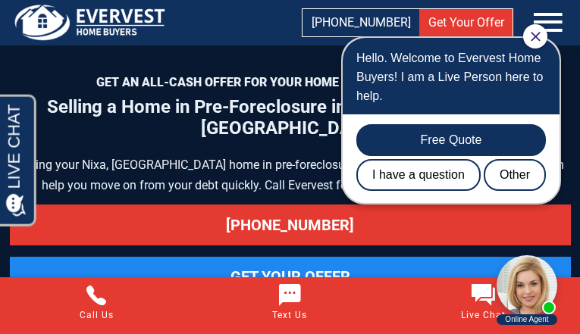
scroll to position [8138, 0]
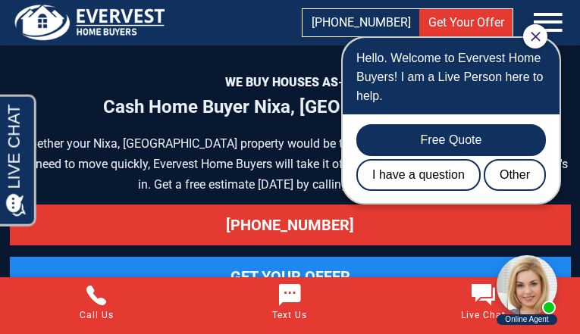
scroll to position [7343, 0]
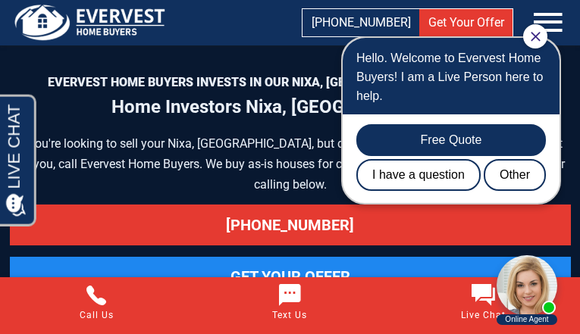
scroll to position [7696, 0]
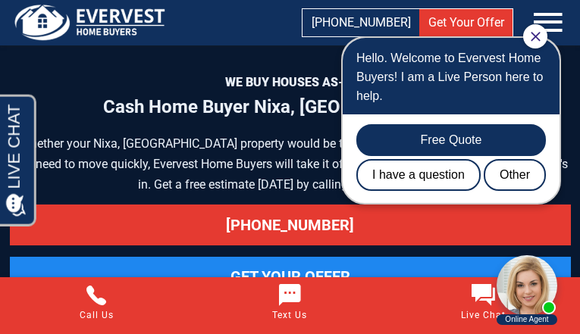
scroll to position [7343, 0]
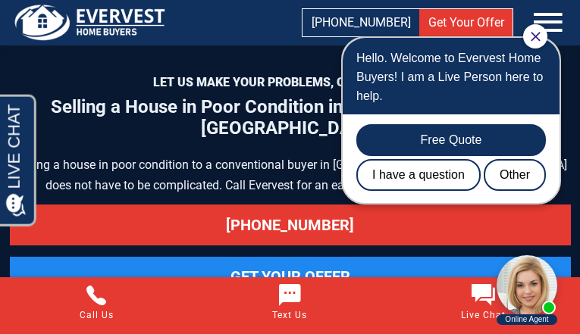
scroll to position [8510, 0]
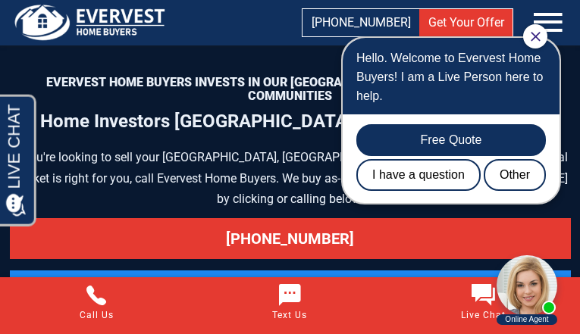
scroll to position [7696, 0]
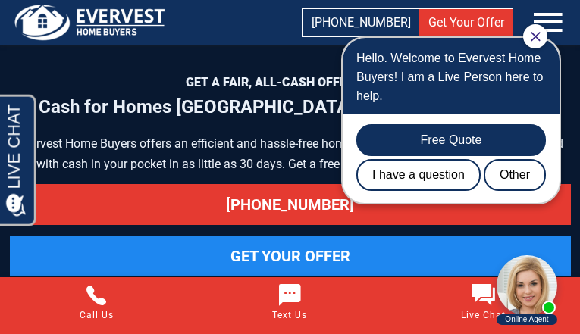
scroll to position [6629, 0]
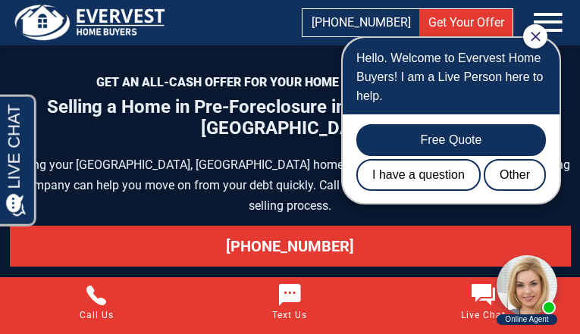
scroll to position [8143, 0]
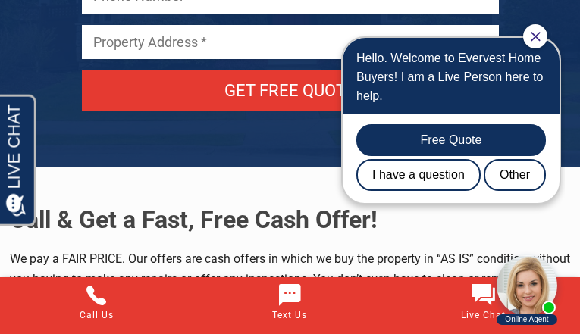
scroll to position [7384, 0]
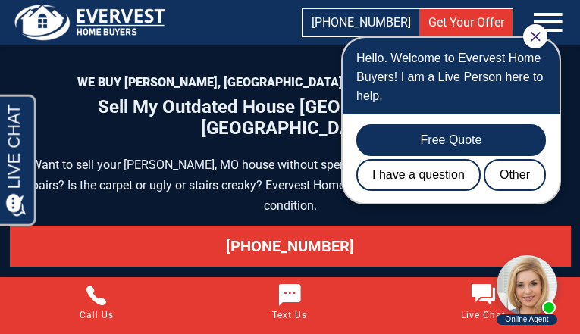
scroll to position [8125, 0]
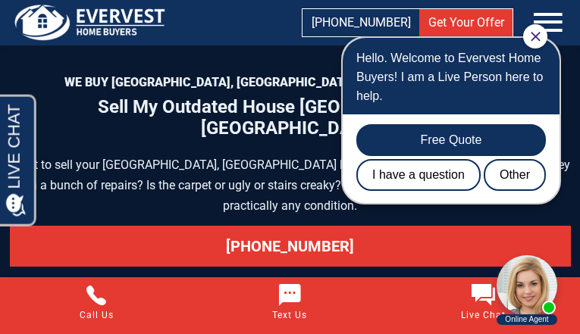
scroll to position [8243, 0]
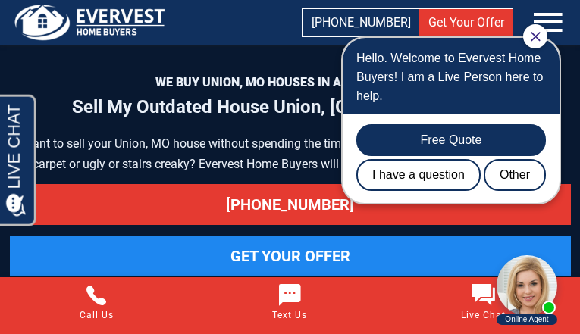
scroll to position [8200, 0]
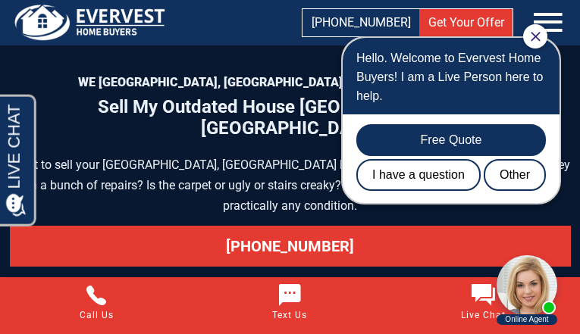
scroll to position [8262, 0]
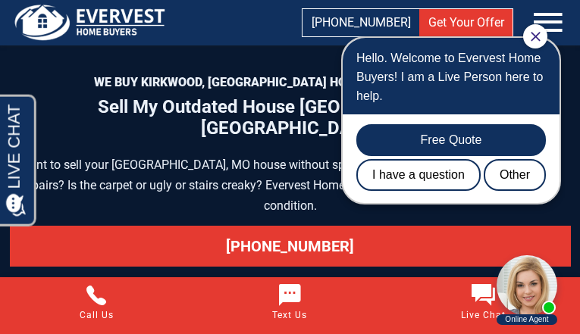
scroll to position [8221, 0]
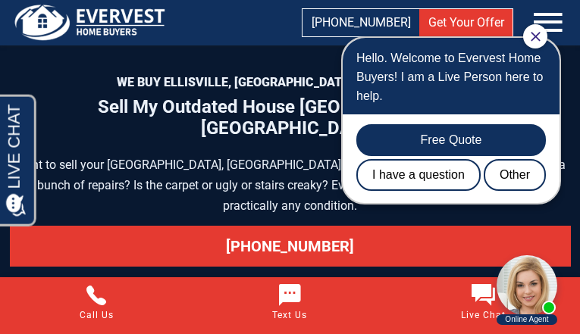
scroll to position [8146, 0]
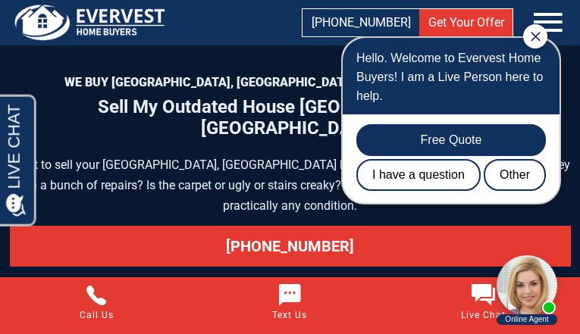
scroll to position [8249, 0]
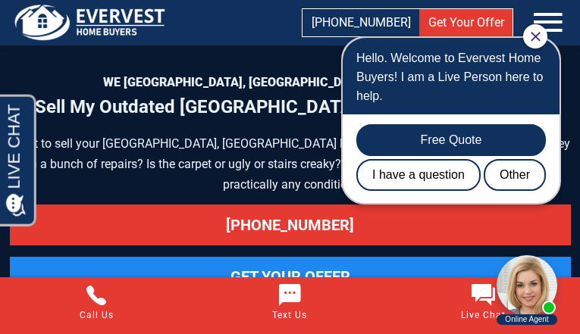
scroll to position [8126, 0]
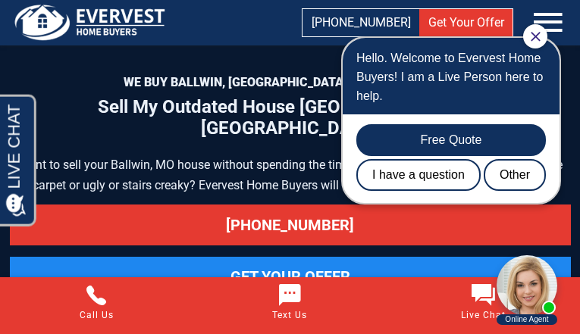
scroll to position [8166, 0]
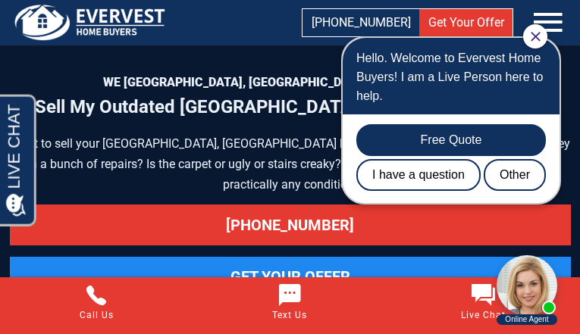
scroll to position [8221, 0]
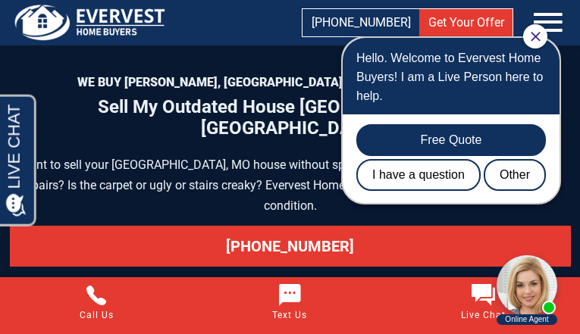
scroll to position [8125, 0]
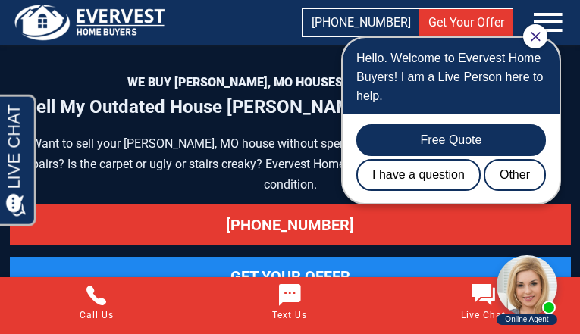
scroll to position [8221, 0]
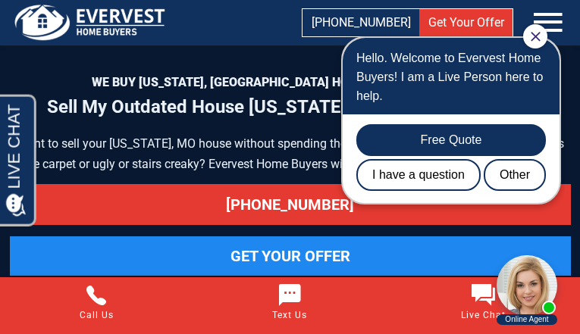
scroll to position [8166, 0]
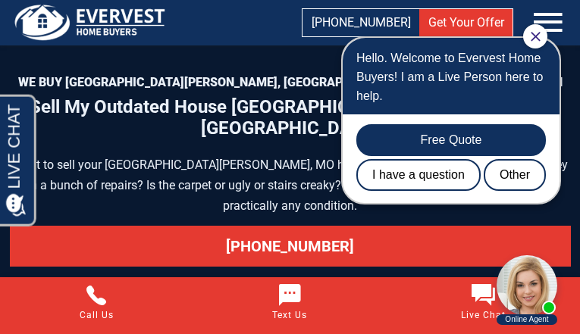
scroll to position [8221, 0]
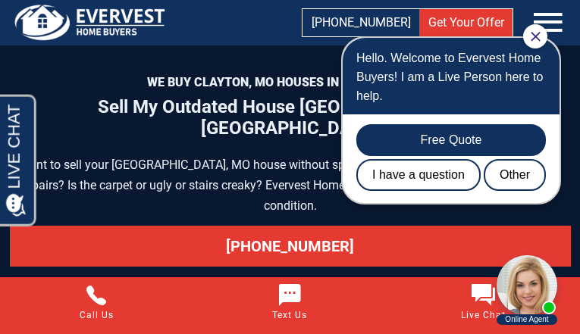
scroll to position [8200, 0]
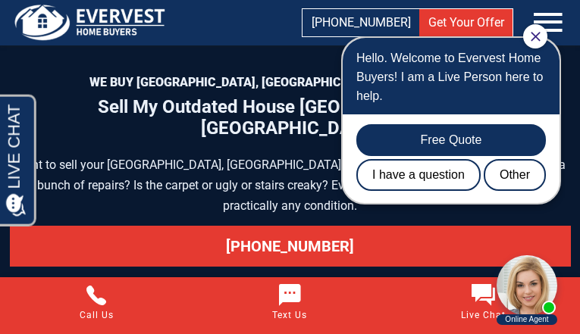
scroll to position [8166, 0]
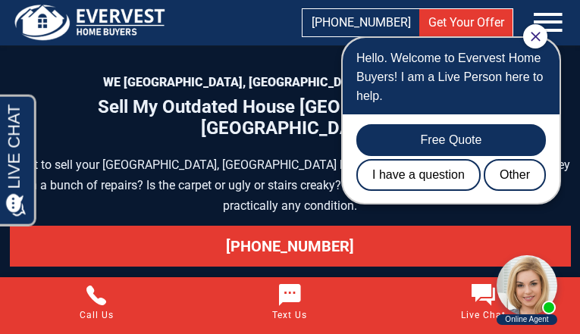
scroll to position [8209, 0]
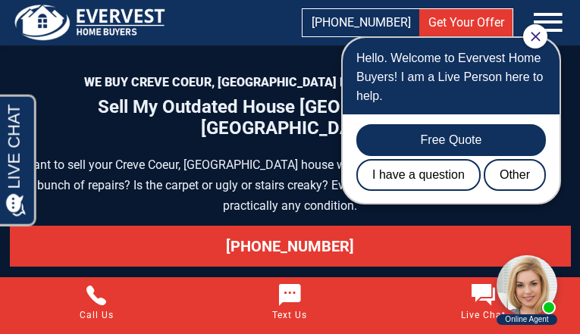
scroll to position [8221, 0]
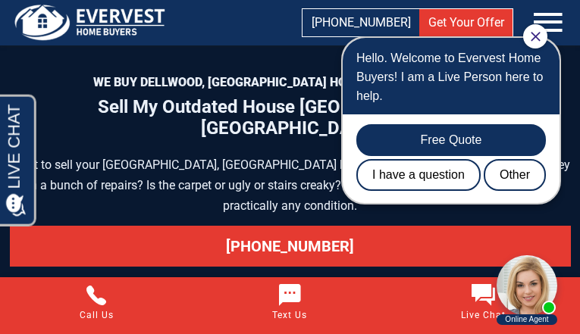
scroll to position [8166, 0]
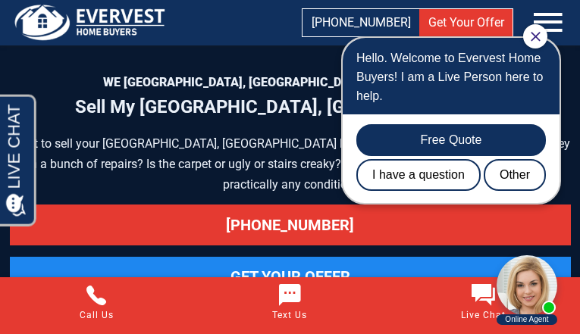
scroll to position [8167, 0]
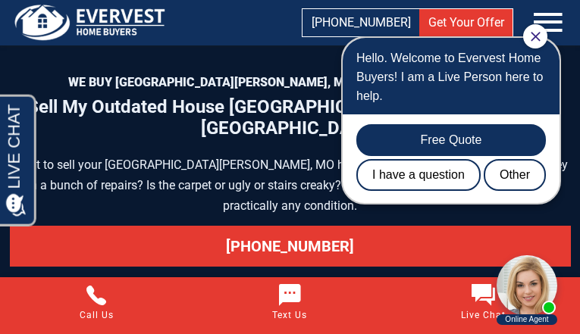
scroll to position [8166, 0]
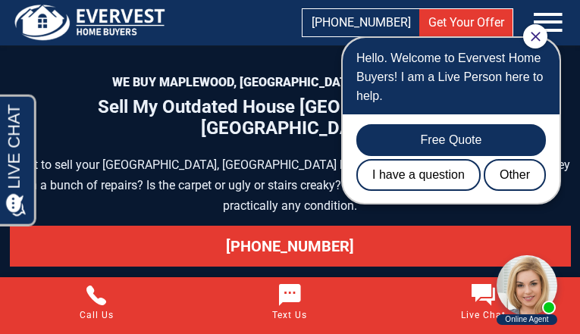
scroll to position [8228, 0]
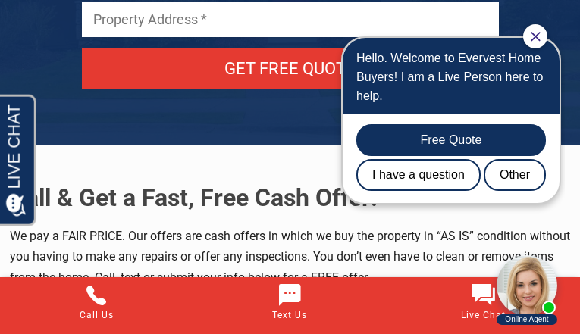
scroll to position [8187, 0]
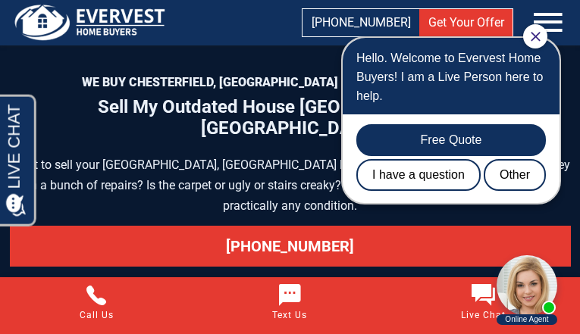
scroll to position [8228, 0]
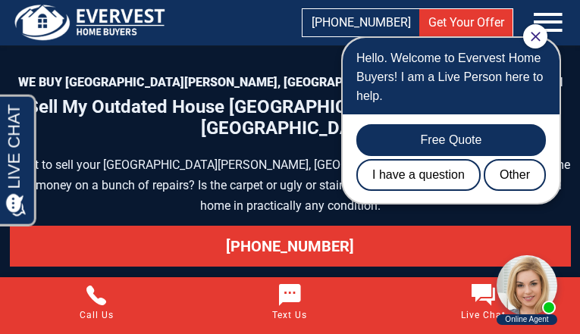
scroll to position [8209, 0]
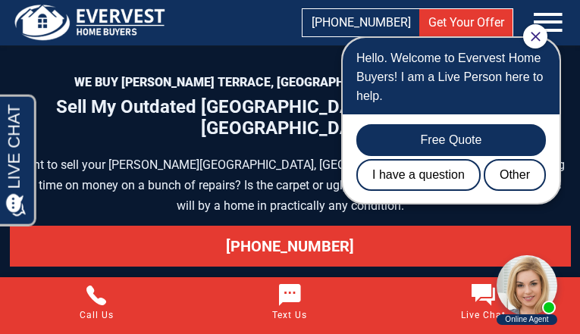
scroll to position [8304, 0]
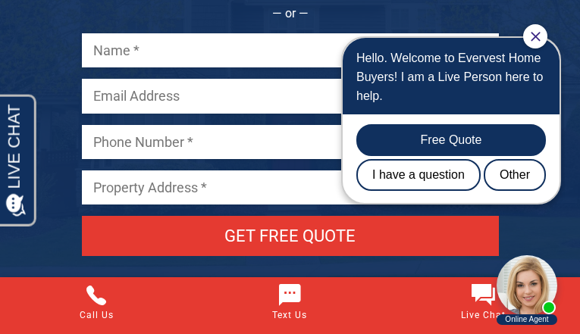
scroll to position [8187, 0]
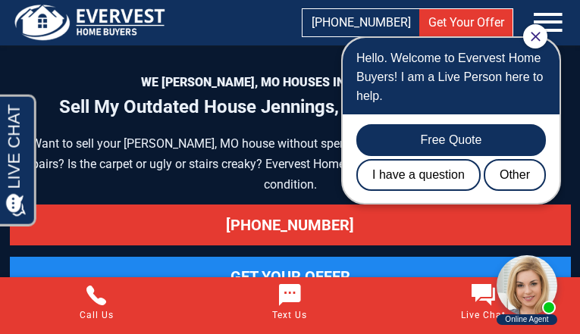
scroll to position [8221, 0]
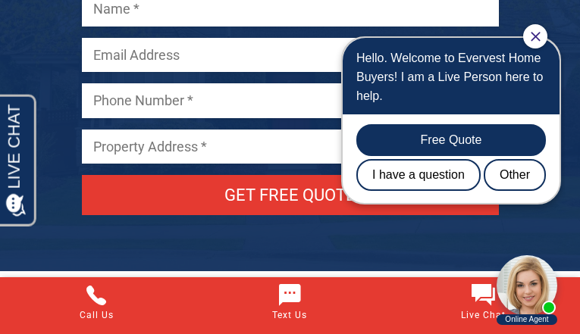
scroll to position [8187, 0]
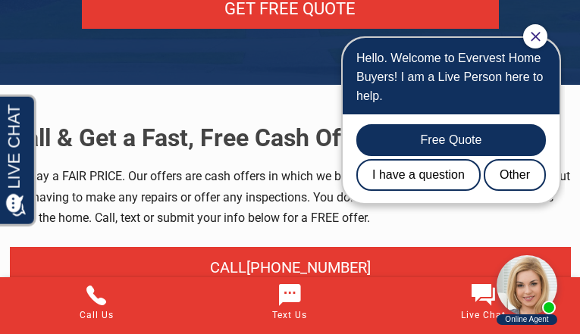
scroll to position [8241, 0]
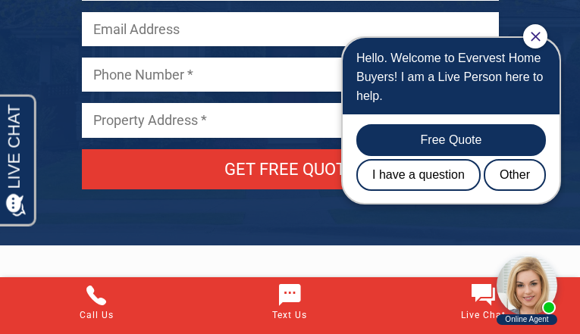
scroll to position [8304, 0]
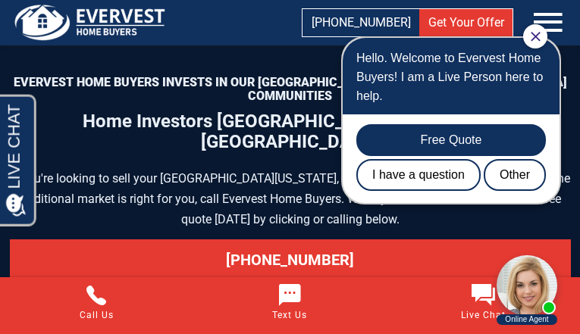
scroll to position [7716, 0]
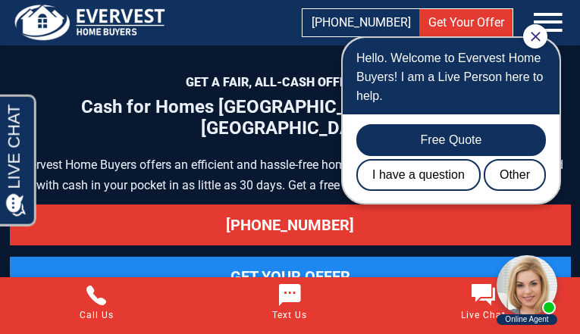
scroll to position [6609, 0]
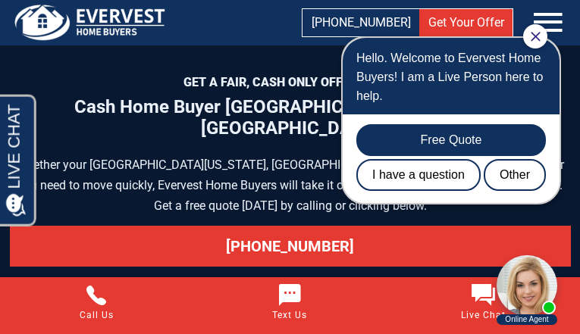
scroll to position [7364, 0]
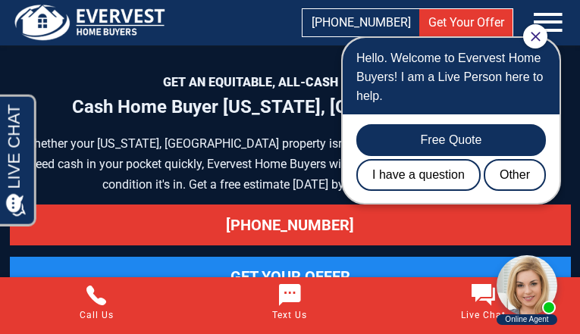
scroll to position [9042, 0]
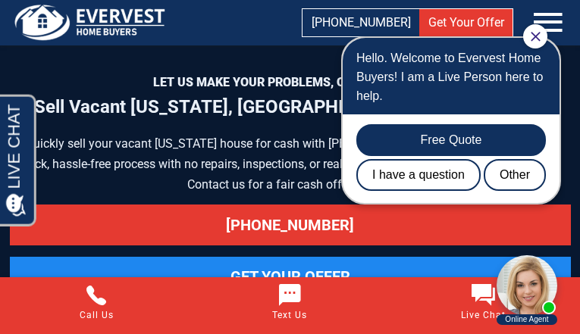
scroll to position [7506, 0]
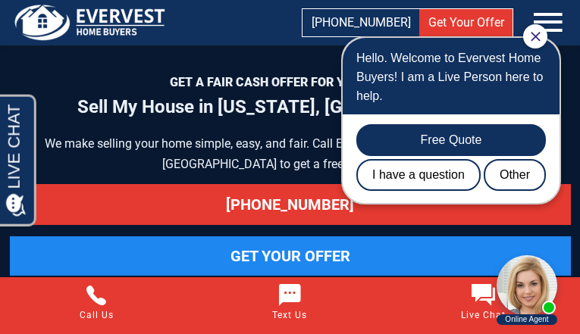
scroll to position [8035, 0]
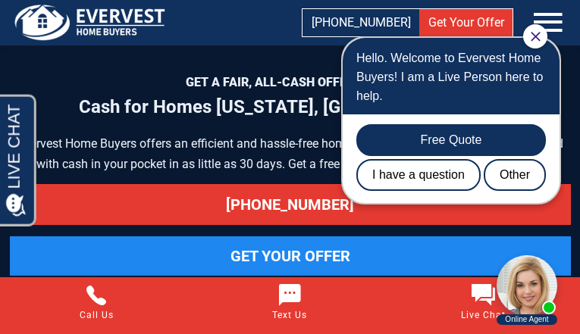
scroll to position [7218, 0]
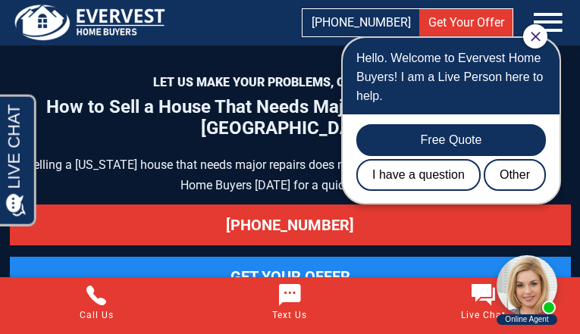
scroll to position [8554, 0]
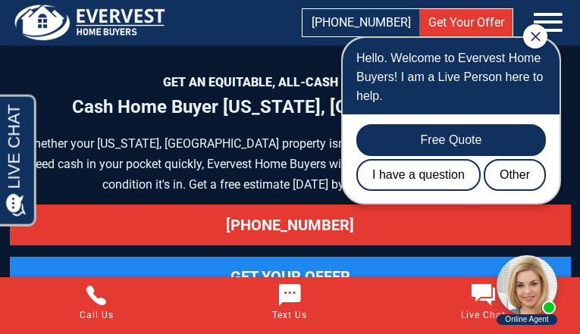
scroll to position [9042, 0]
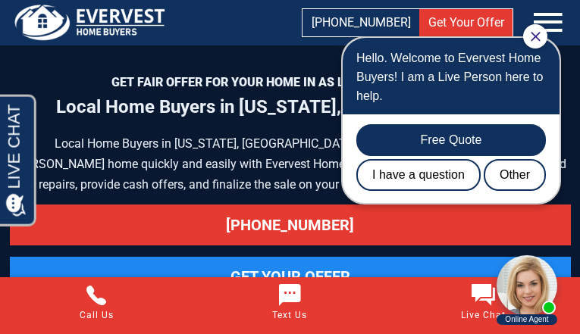
scroll to position [6418, 0]
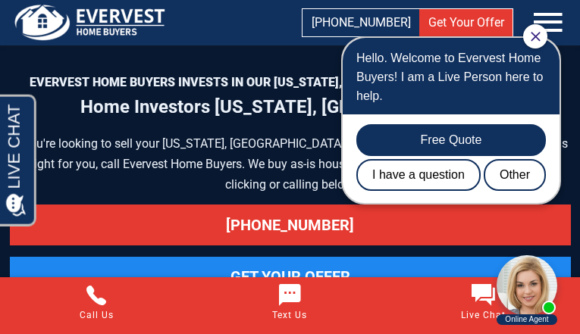
scroll to position [8326, 0]
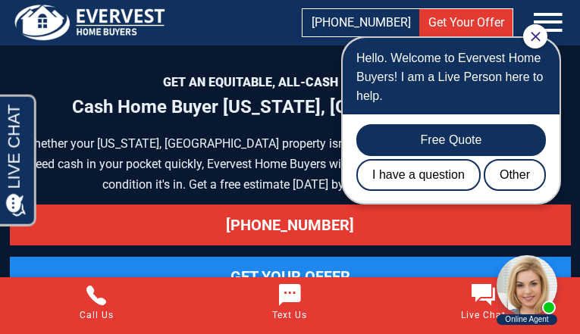
scroll to position [9042, 0]
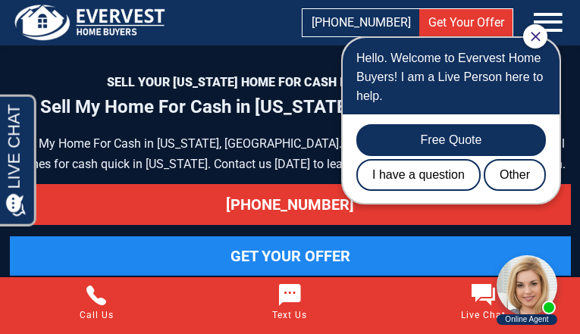
scroll to position [8053, 0]
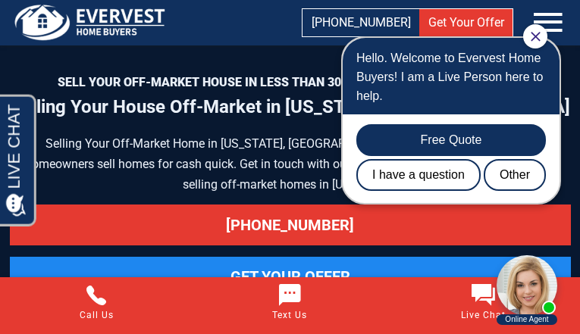
scroll to position [9266, 0]
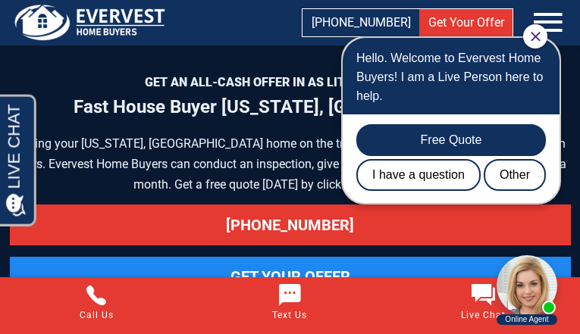
scroll to position [7161, 0]
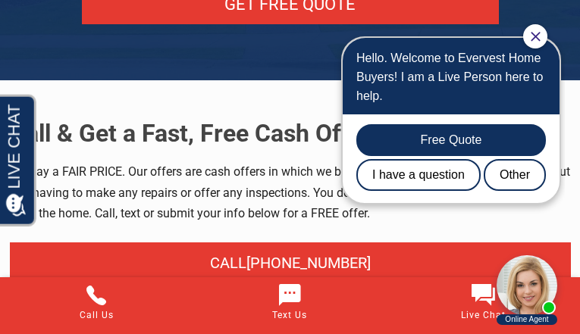
scroll to position [6886, 0]
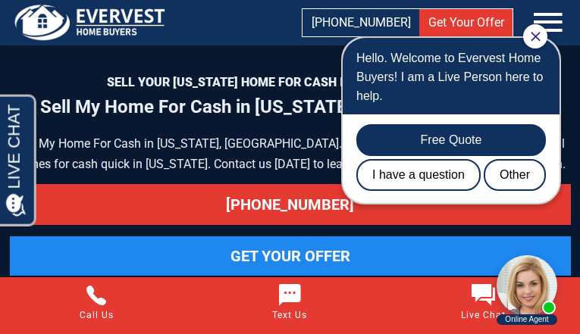
scroll to position [8053, 0]
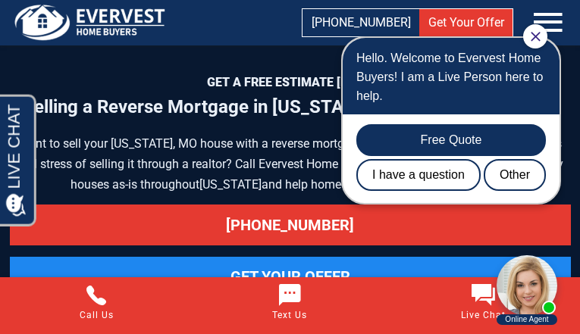
scroll to position [8028, 0]
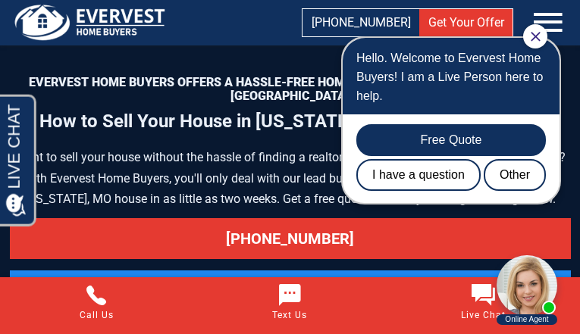
scroll to position [8091, 0]
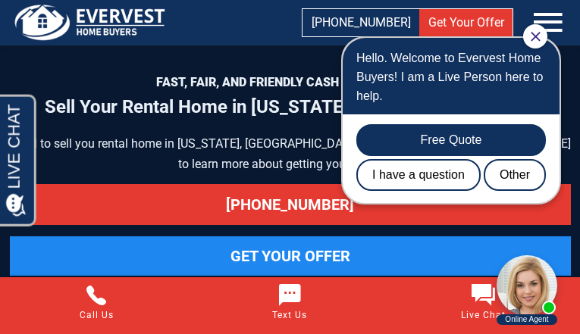
scroll to position [7396, 0]
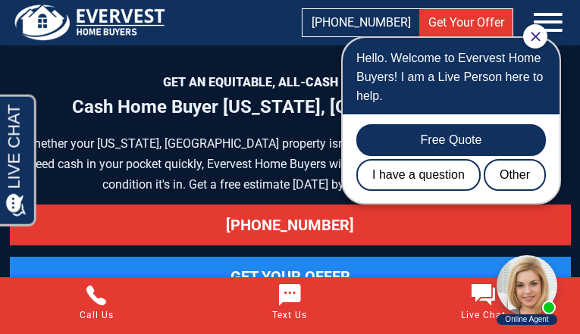
scroll to position [9042, 0]
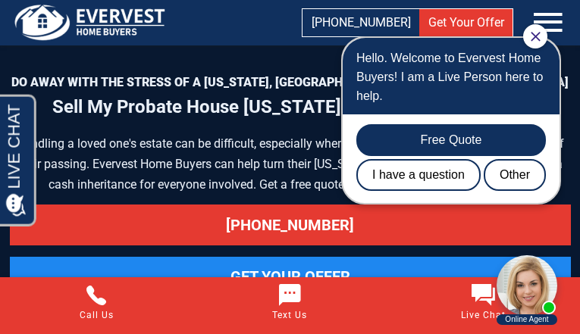
scroll to position [7567, 0]
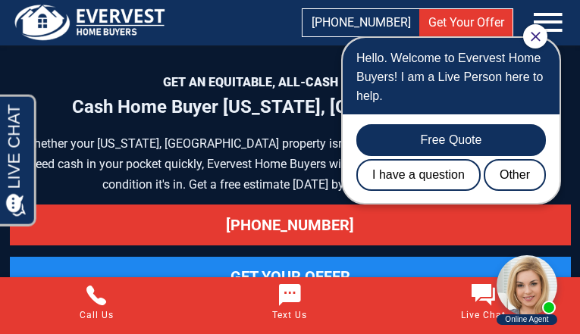
scroll to position [9042, 0]
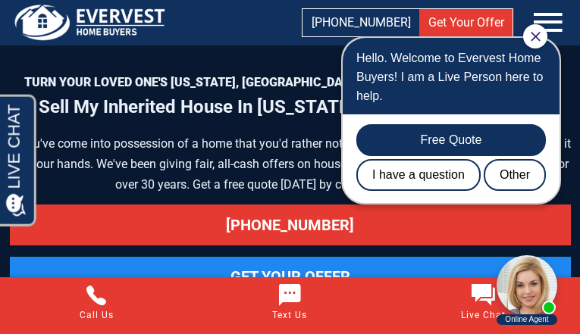
scroll to position [8481, 0]
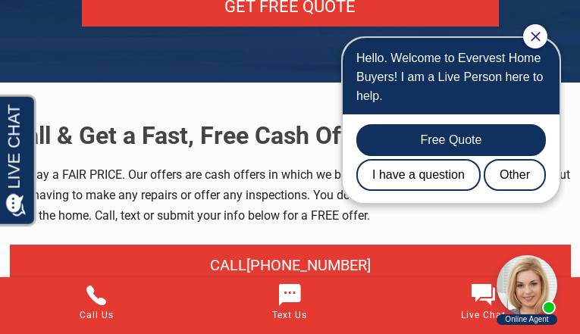
scroll to position [8048, 0]
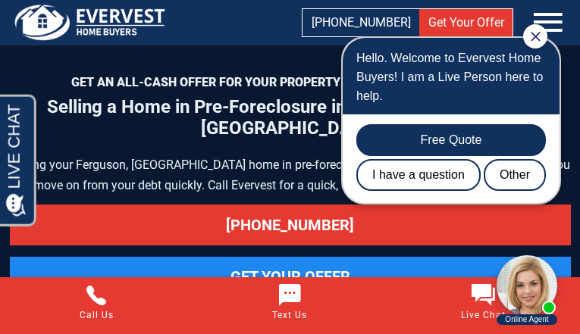
scroll to position [8756, 0]
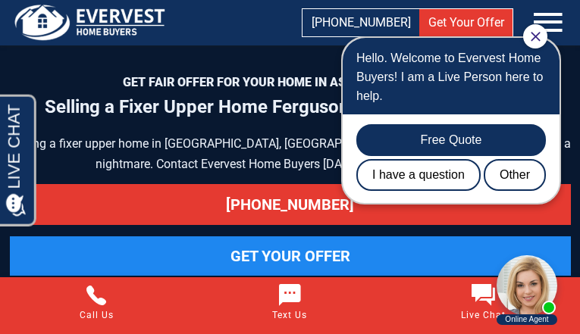
scroll to position [7265, 0]
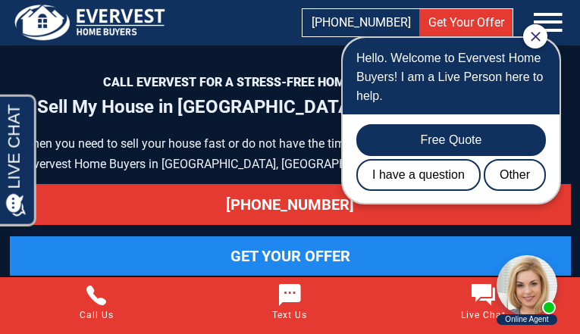
scroll to position [7932, 0]
